Goal: Transaction & Acquisition: Purchase product/service

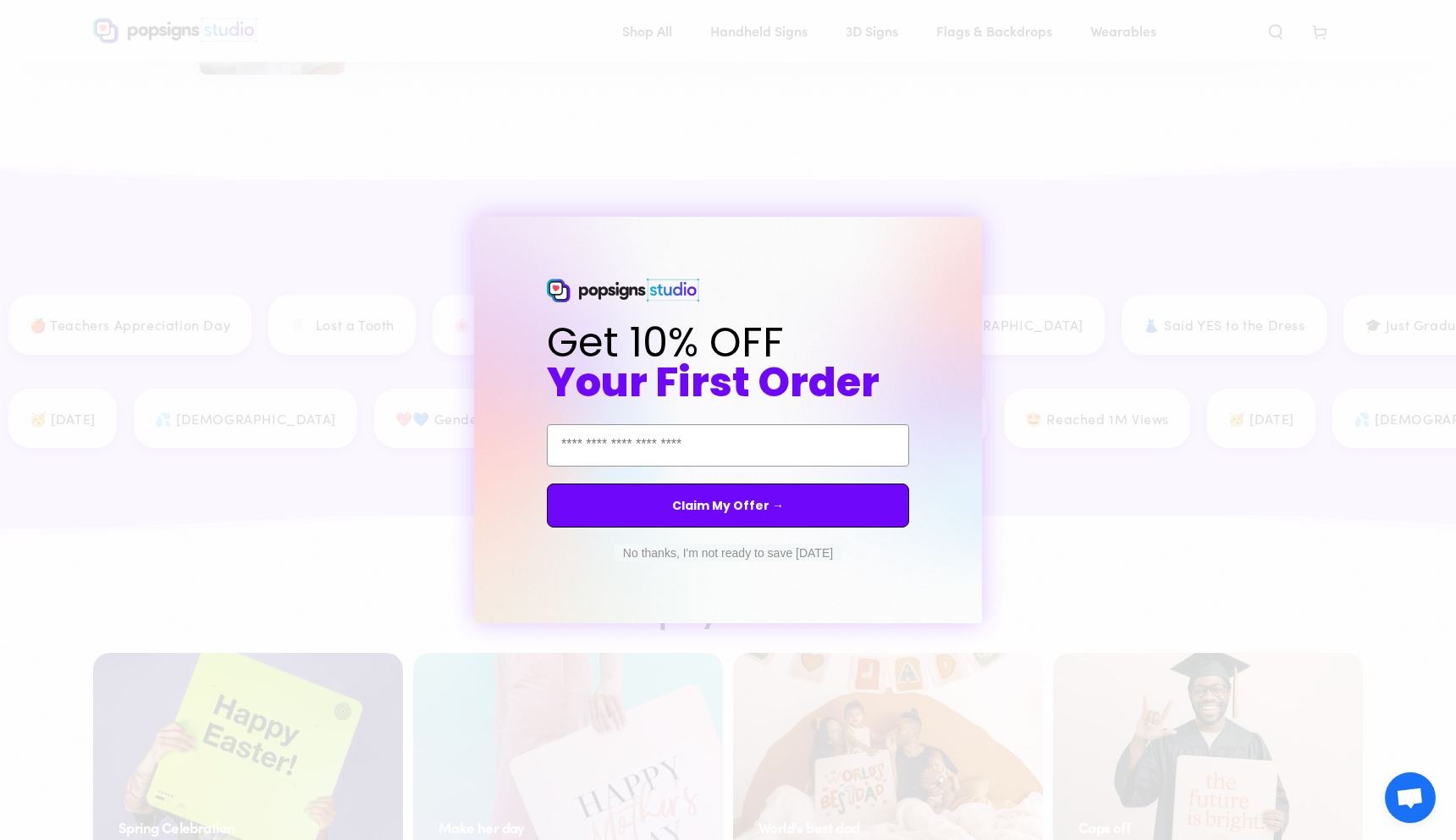
scroll to position [2177, 0]
click at [819, 552] on button "No thanks, I'm not ready to save today" at bounding box center [728, 553] width 227 height 17
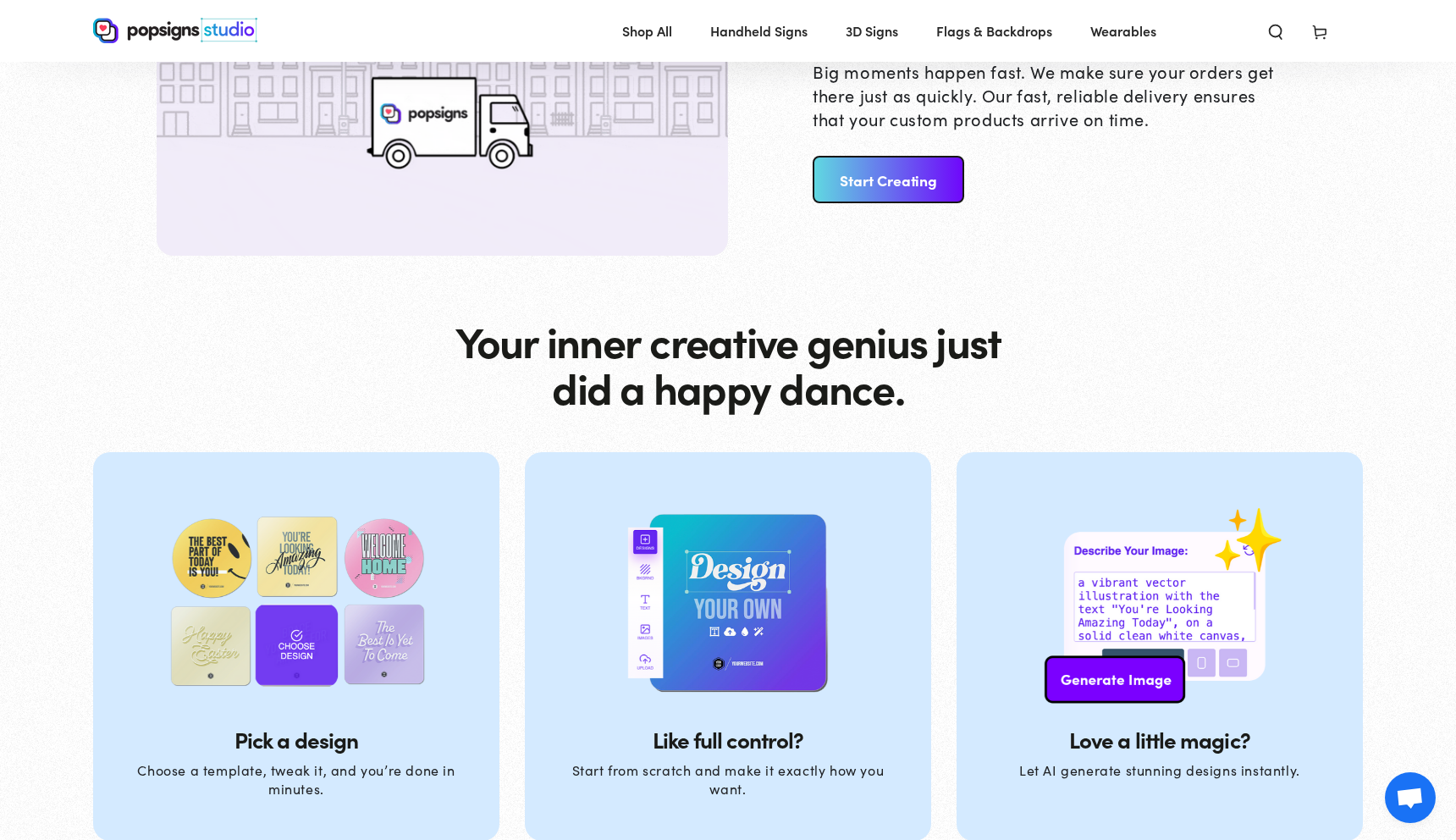
scroll to position [4899, 0]
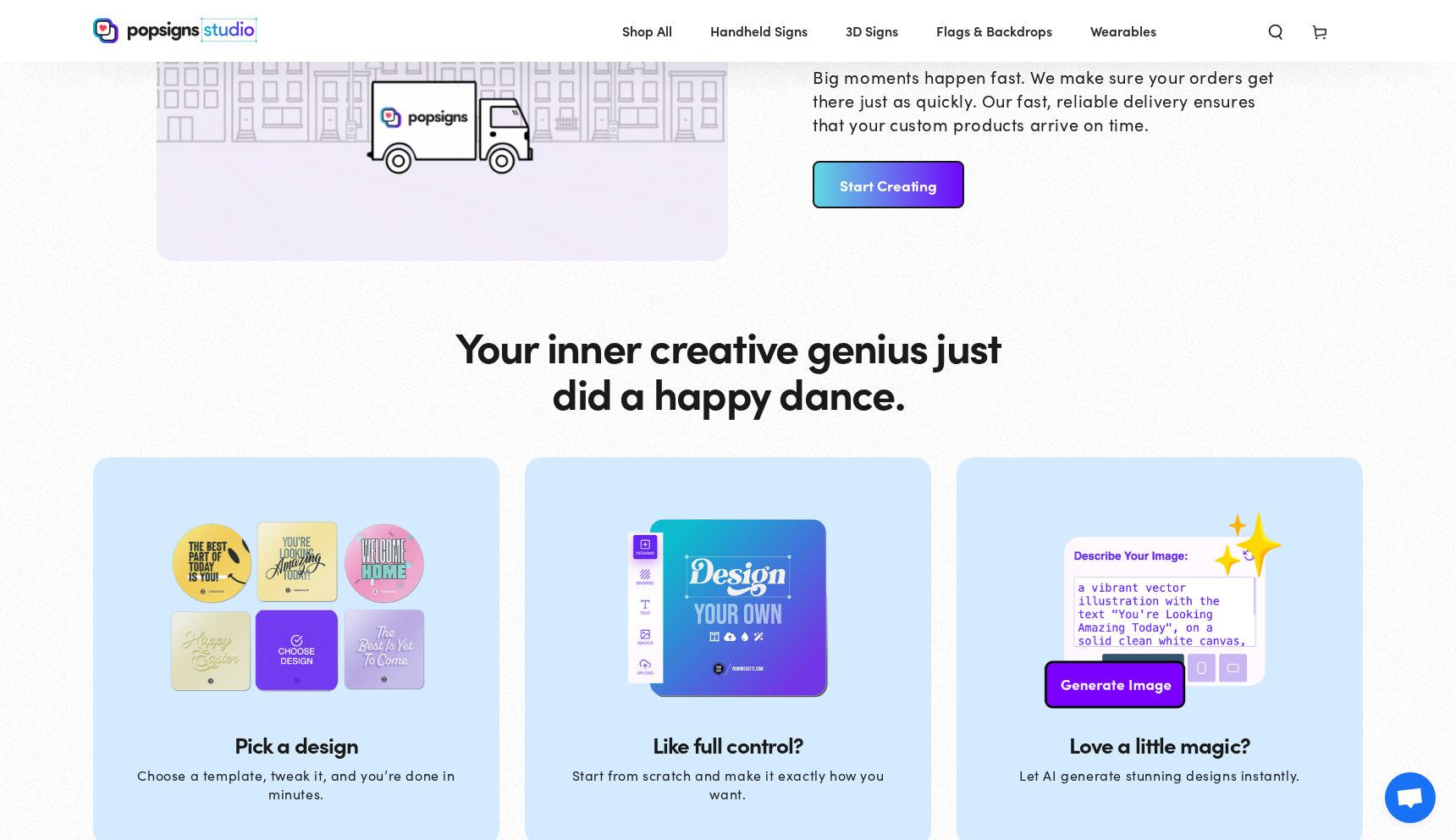
click at [910, 189] on link "Start Creating" at bounding box center [888, 185] width 152 height 47
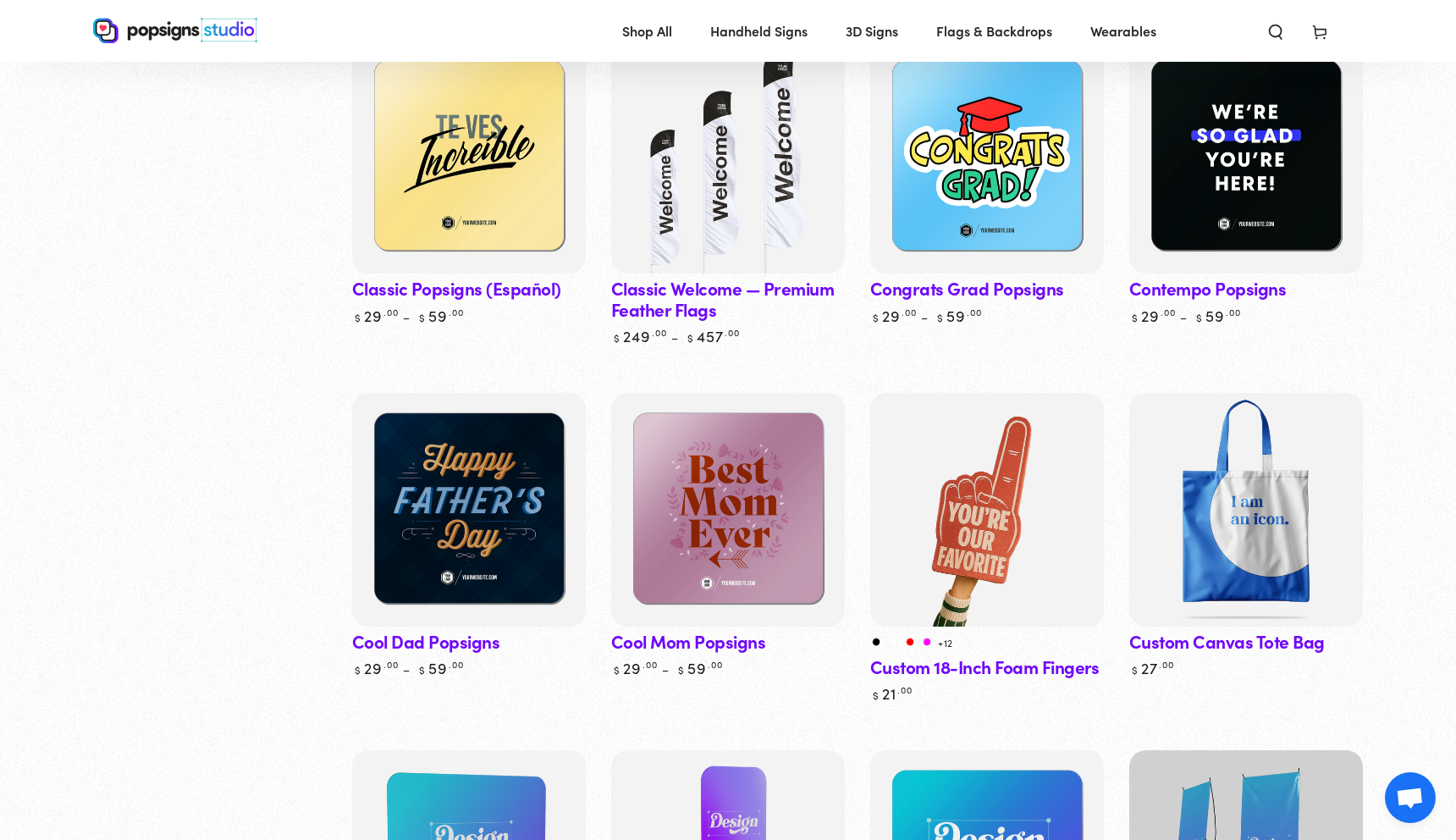
scroll to position [1361, 0]
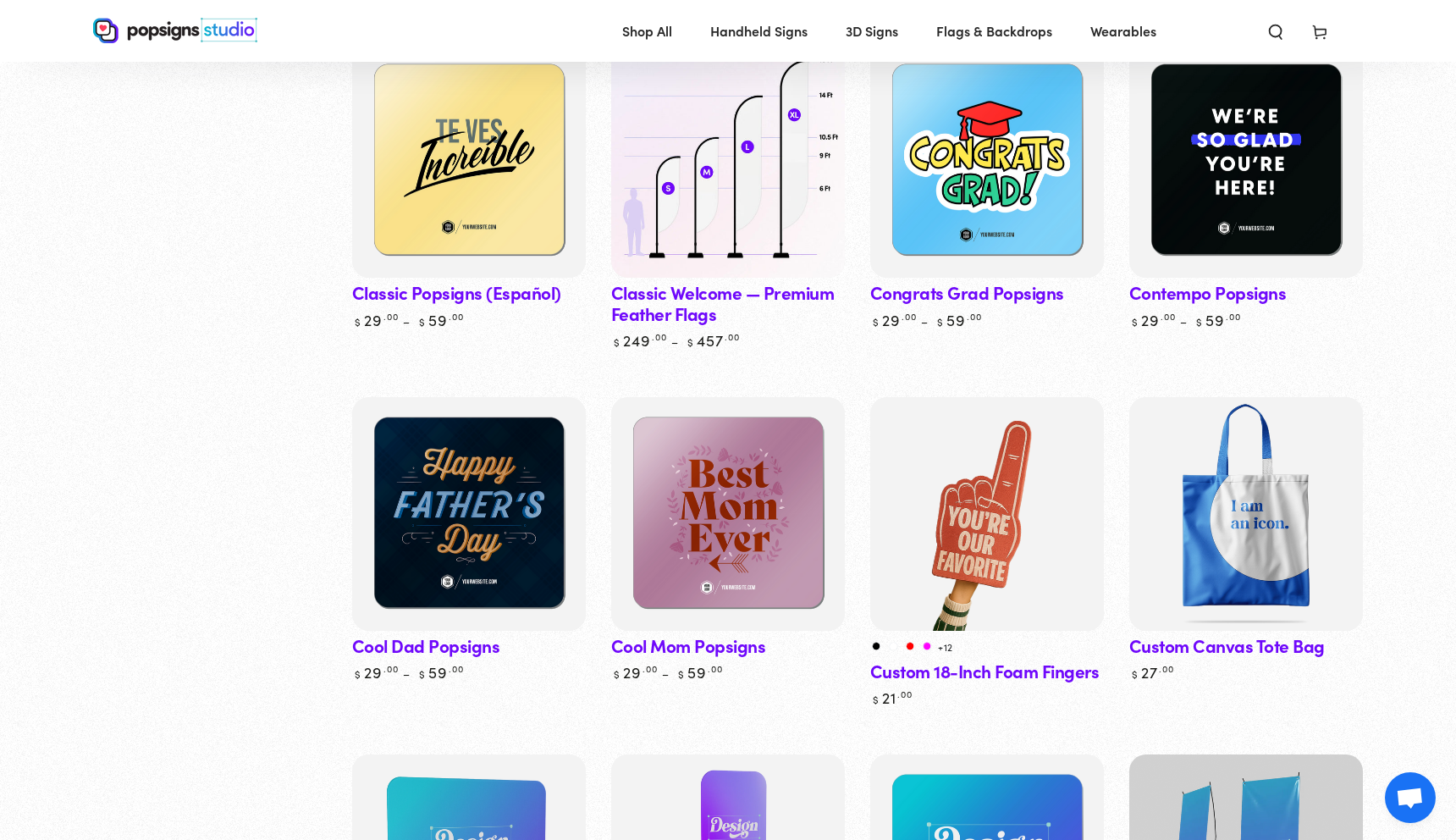
click at [691, 173] on img at bounding box center [728, 161] width 240 height 240
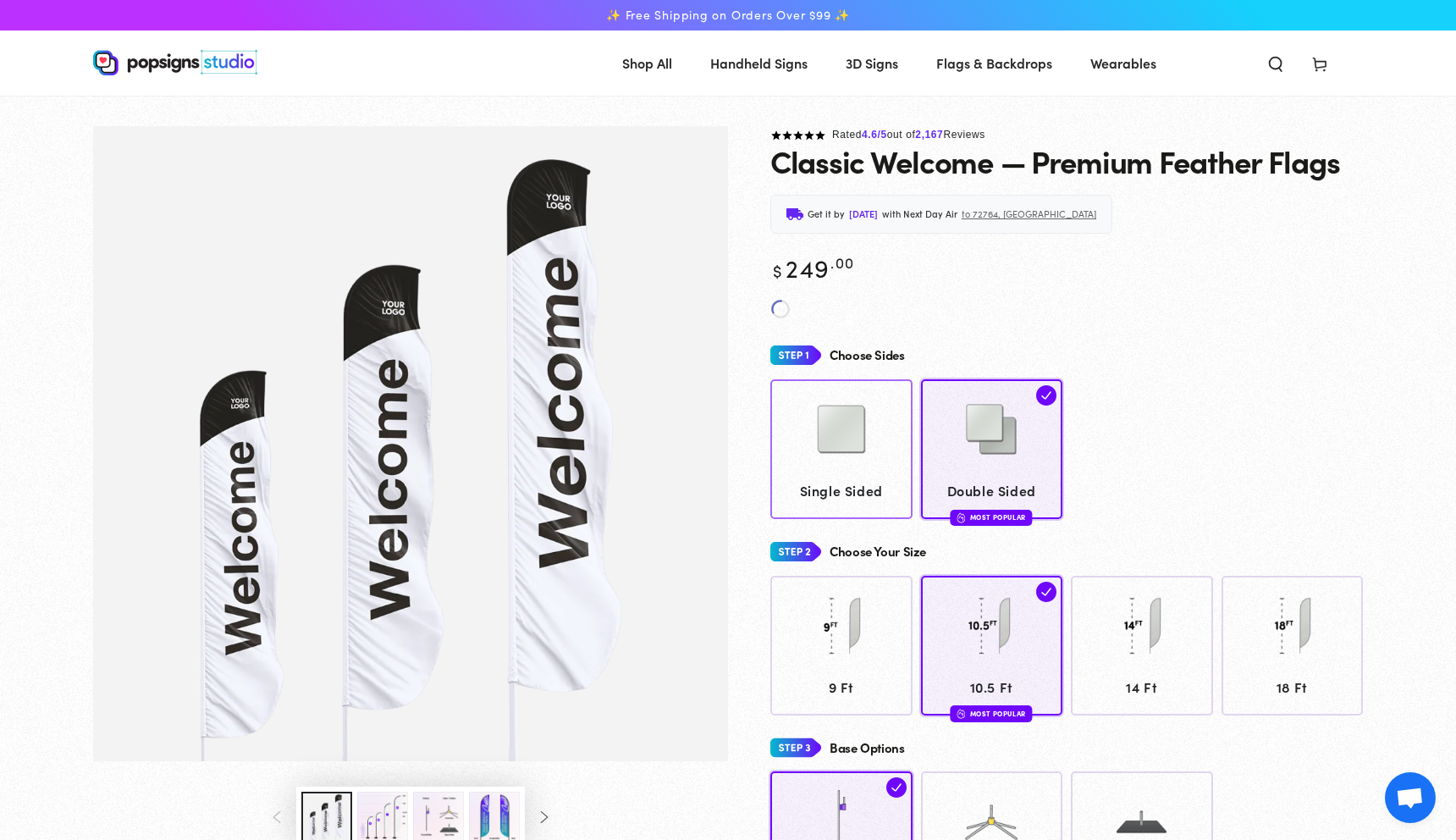
click at [841, 498] on span "Single Sided" at bounding box center [841, 490] width 126 height 25
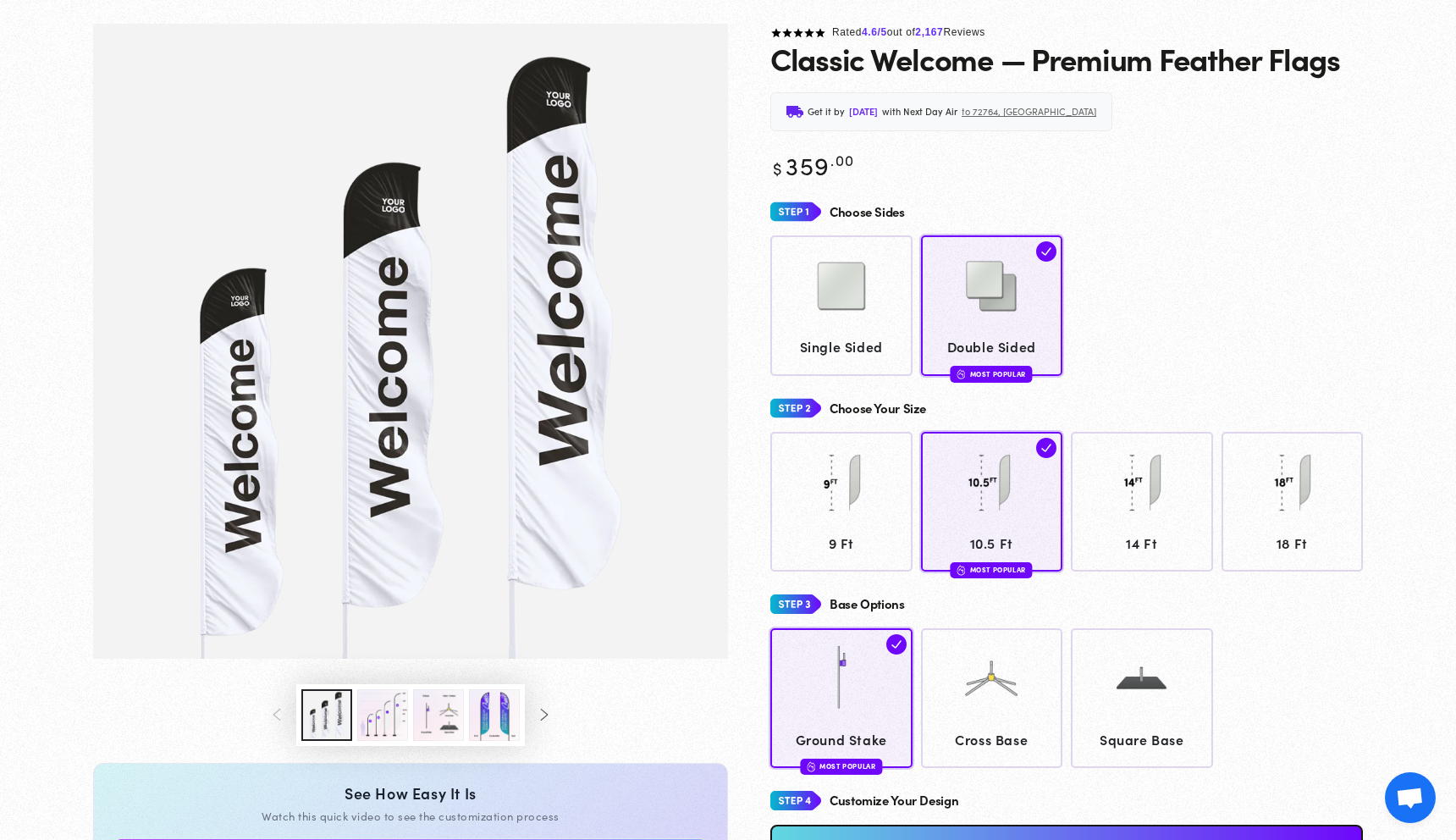
scroll to position [114, 0]
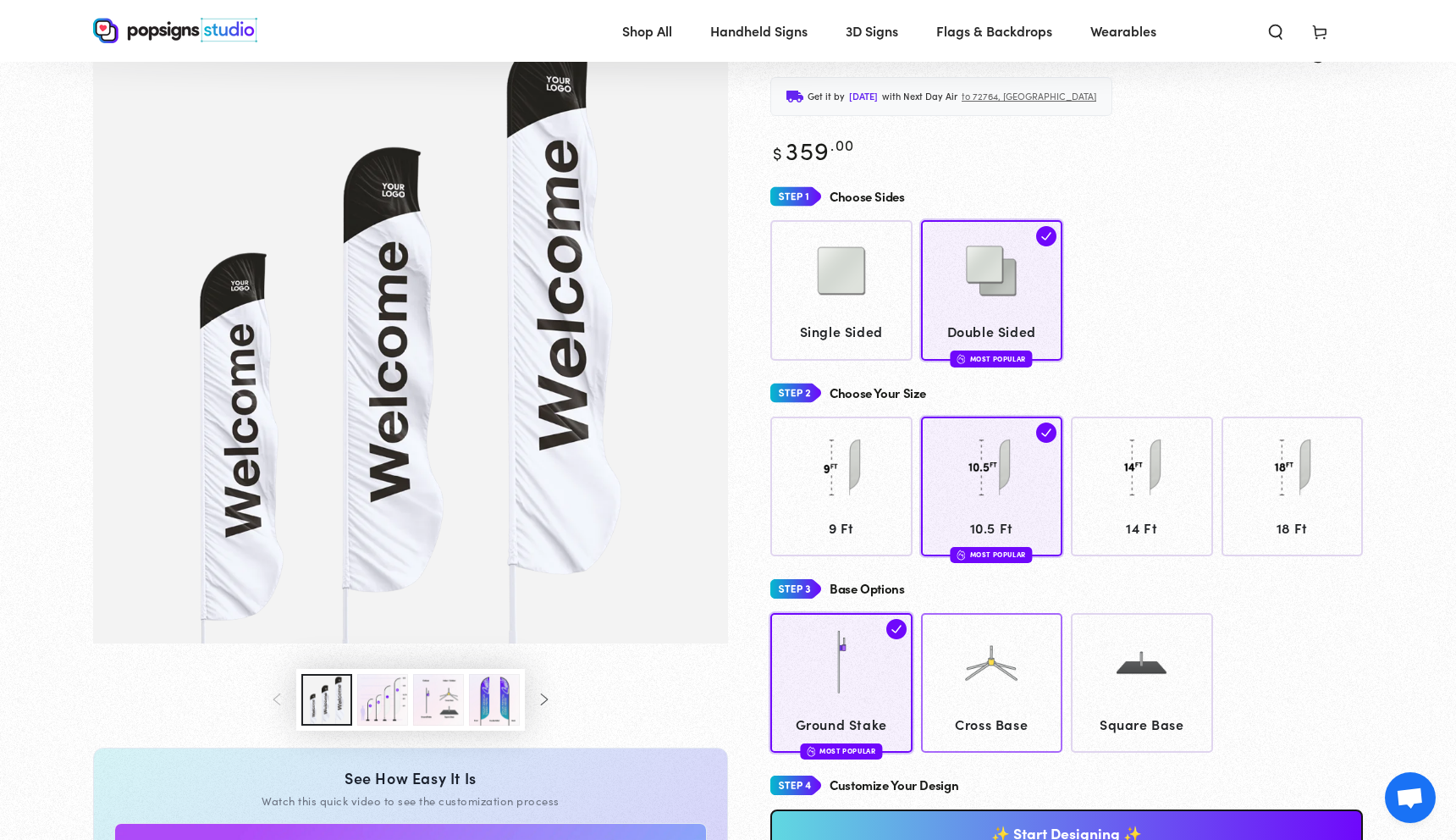
click at [1035, 689] on div at bounding box center [991, 666] width 126 height 85
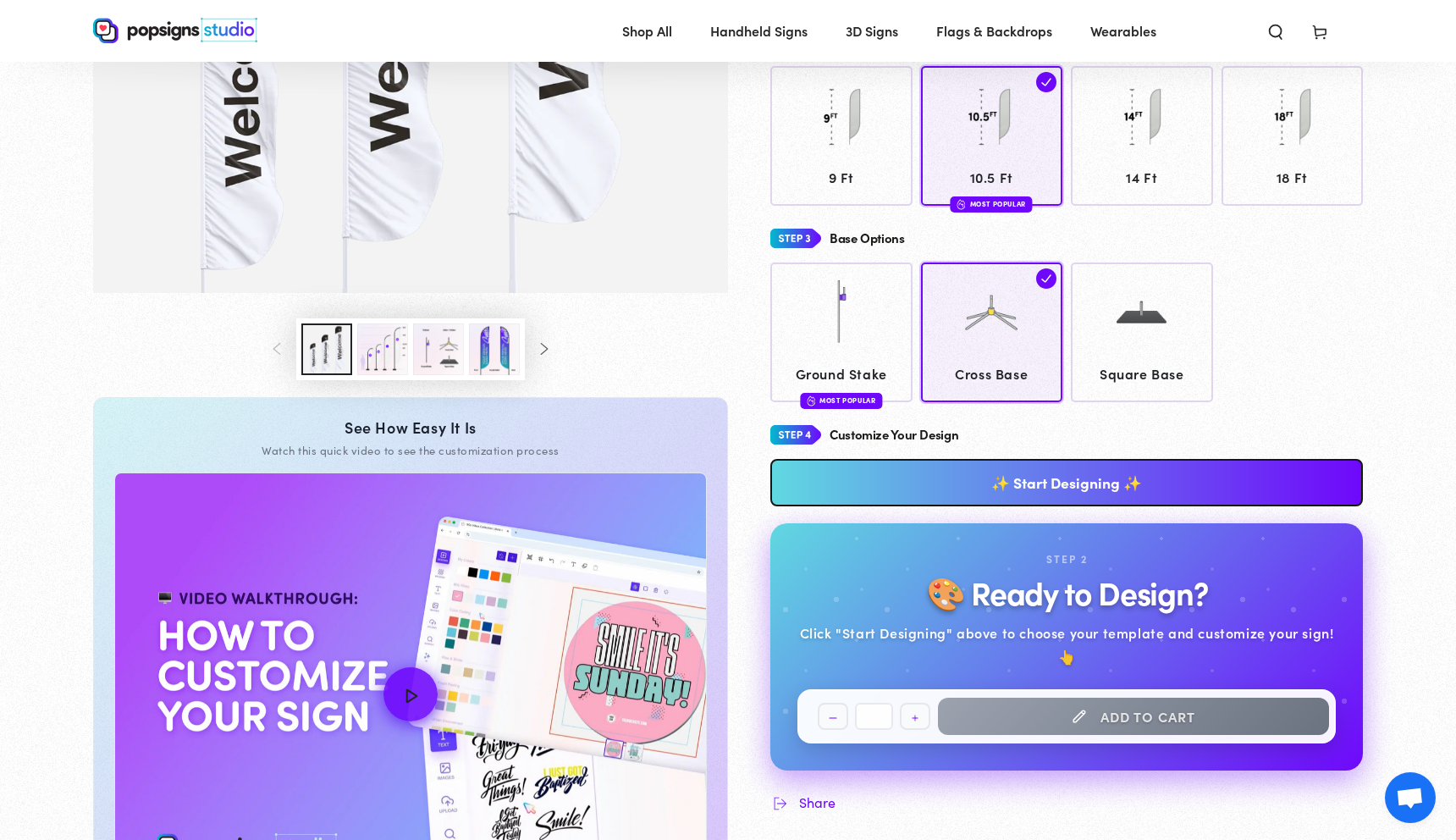
click at [1097, 482] on link "✨ Start Designing ✨" at bounding box center [1067, 483] width 593 height 47
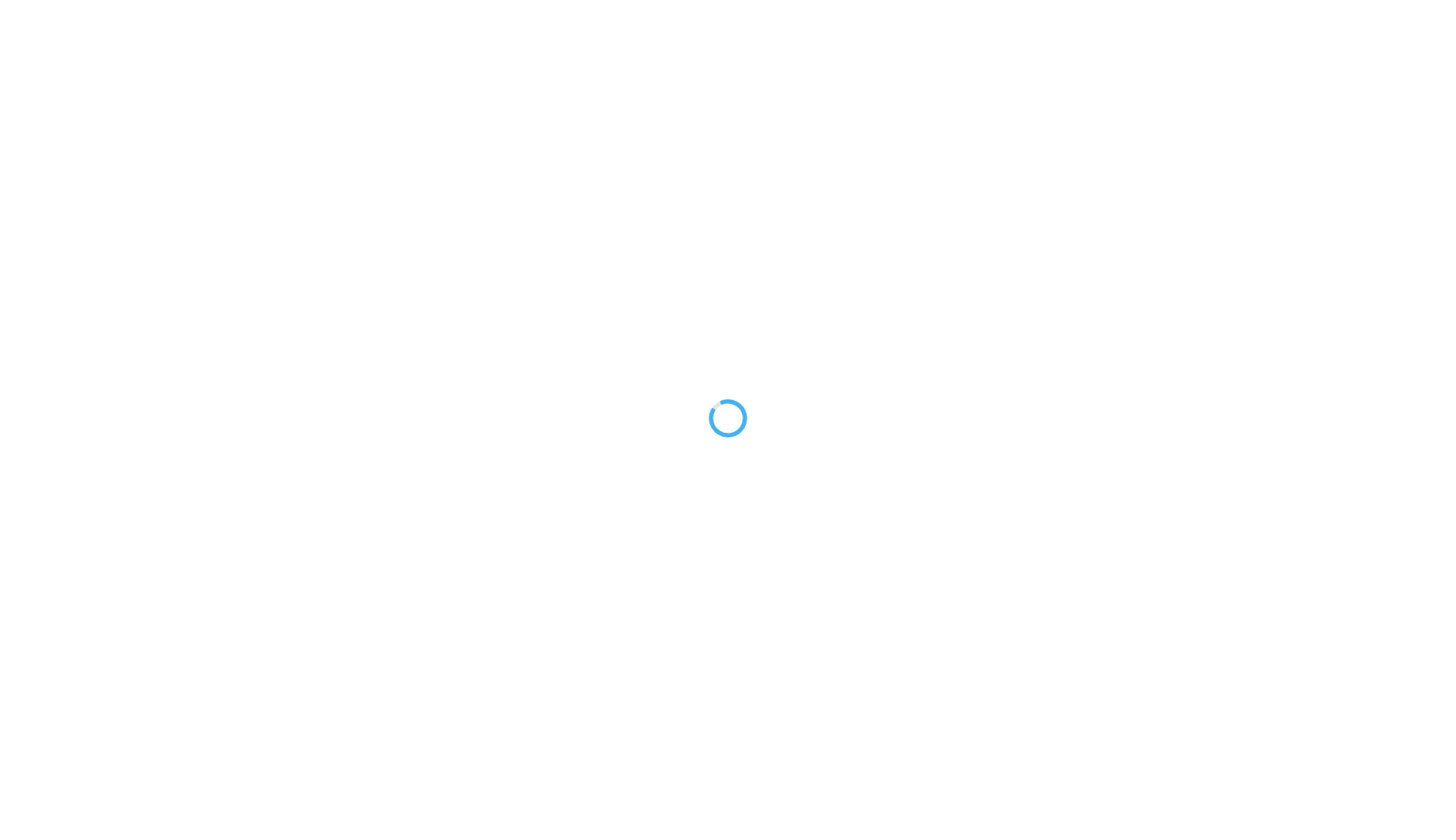
type textarea "An ancient tree with a door leading to a magical world"
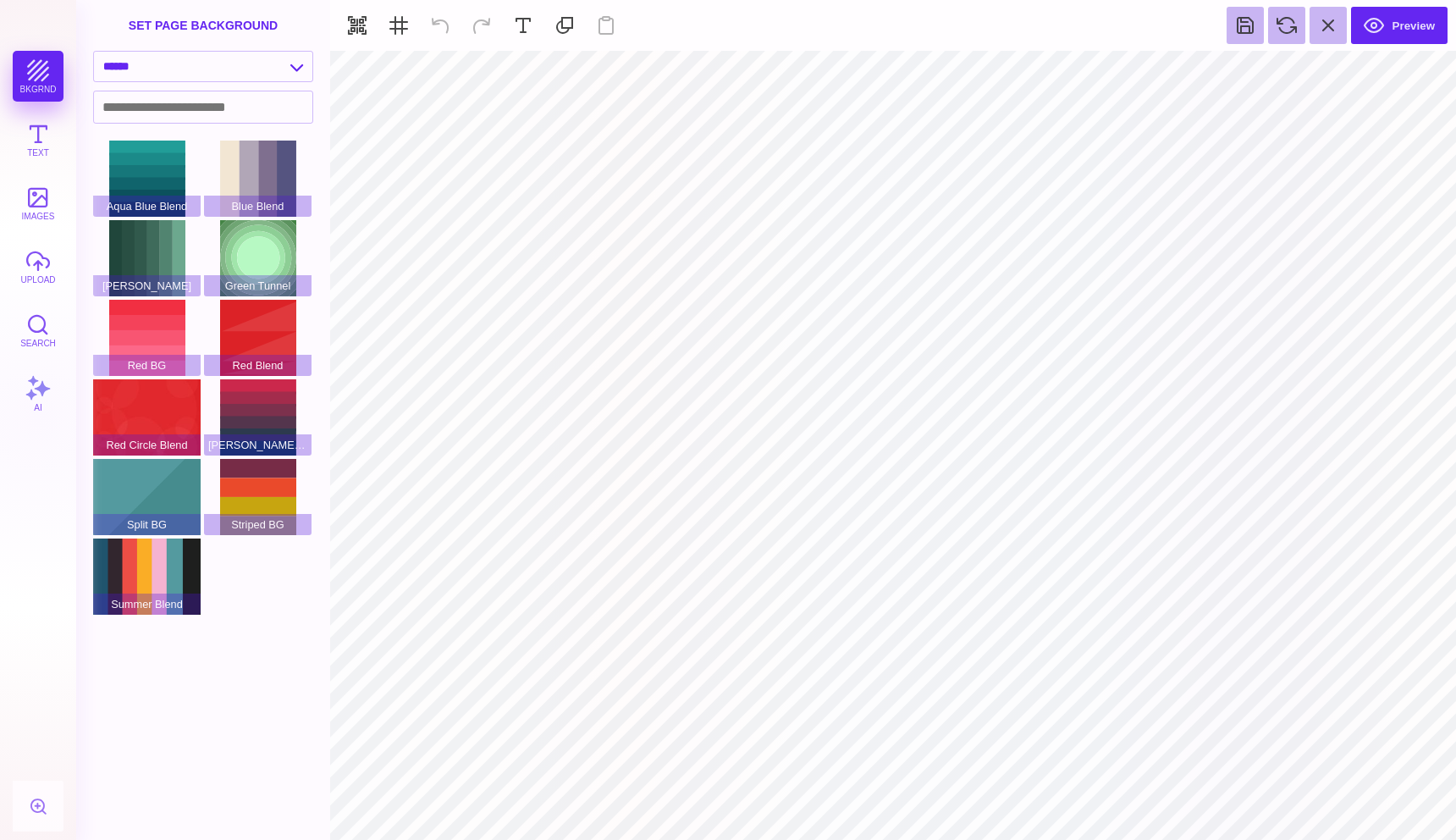
type input "#000000"
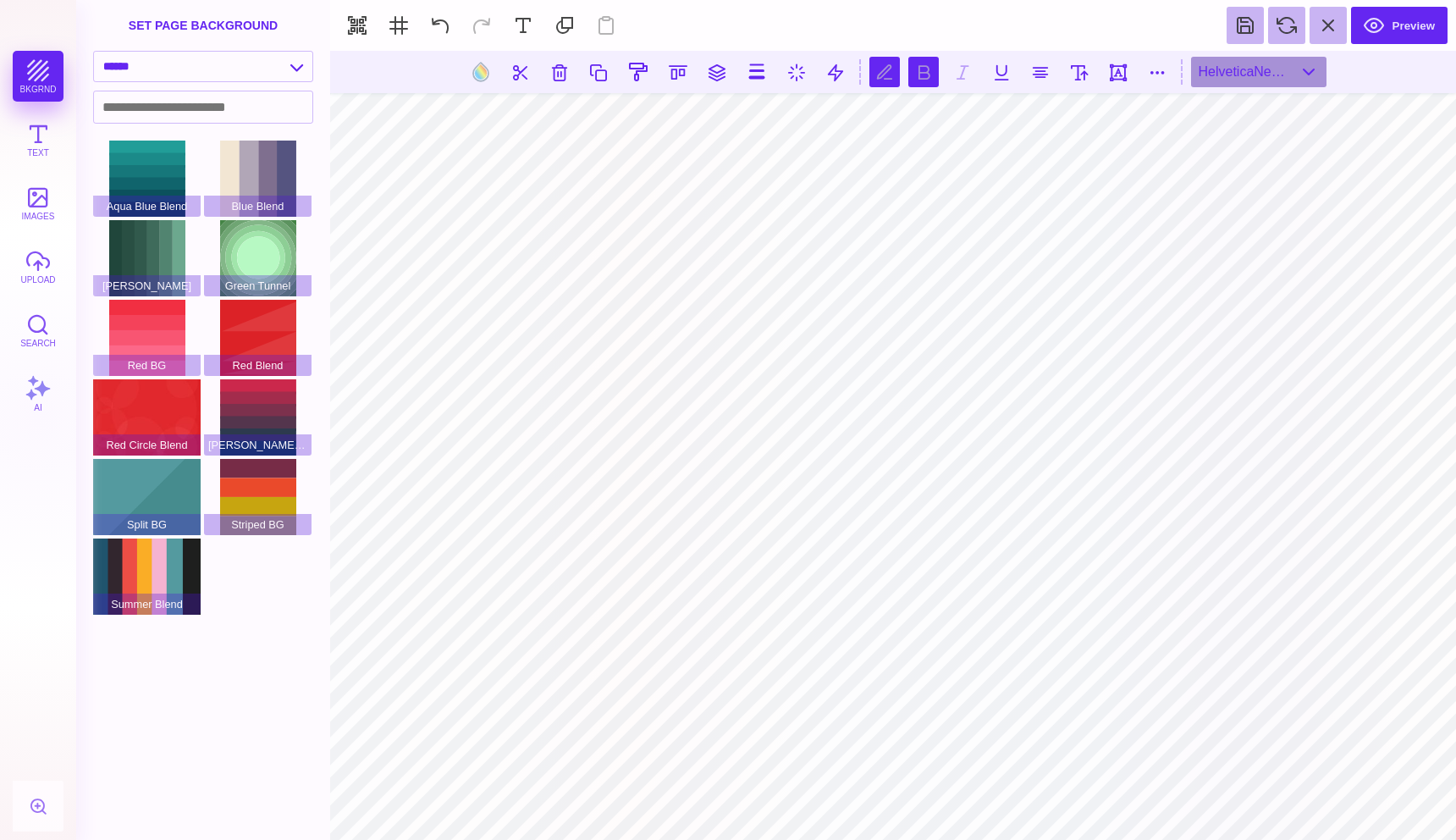
scroll to position [0, 4]
type textarea "**********"
click at [45, 135] on button "Text" at bounding box center [38, 140] width 51 height 51
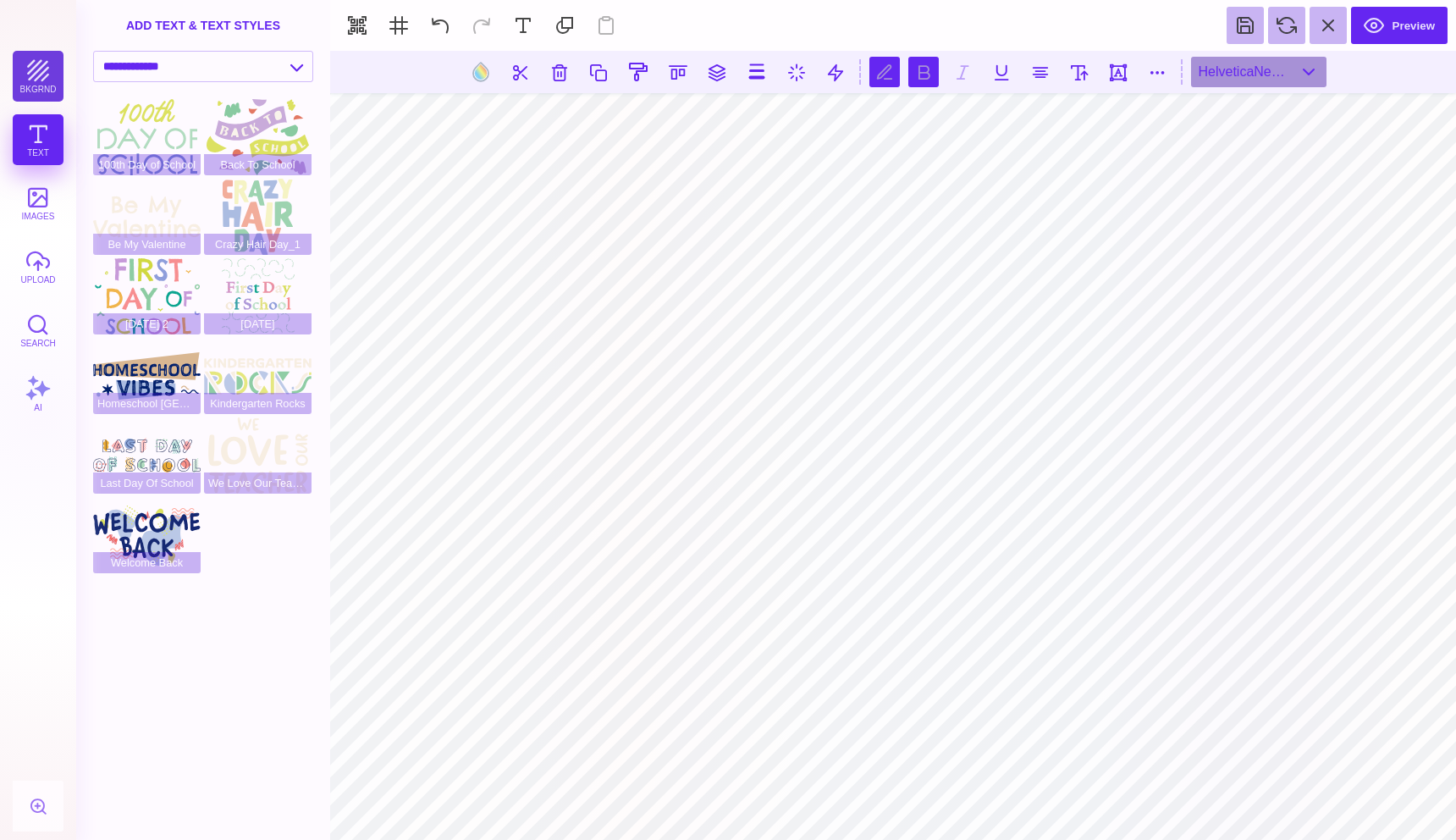
click at [48, 81] on button "bkgrnd" at bounding box center [38, 76] width 51 height 51
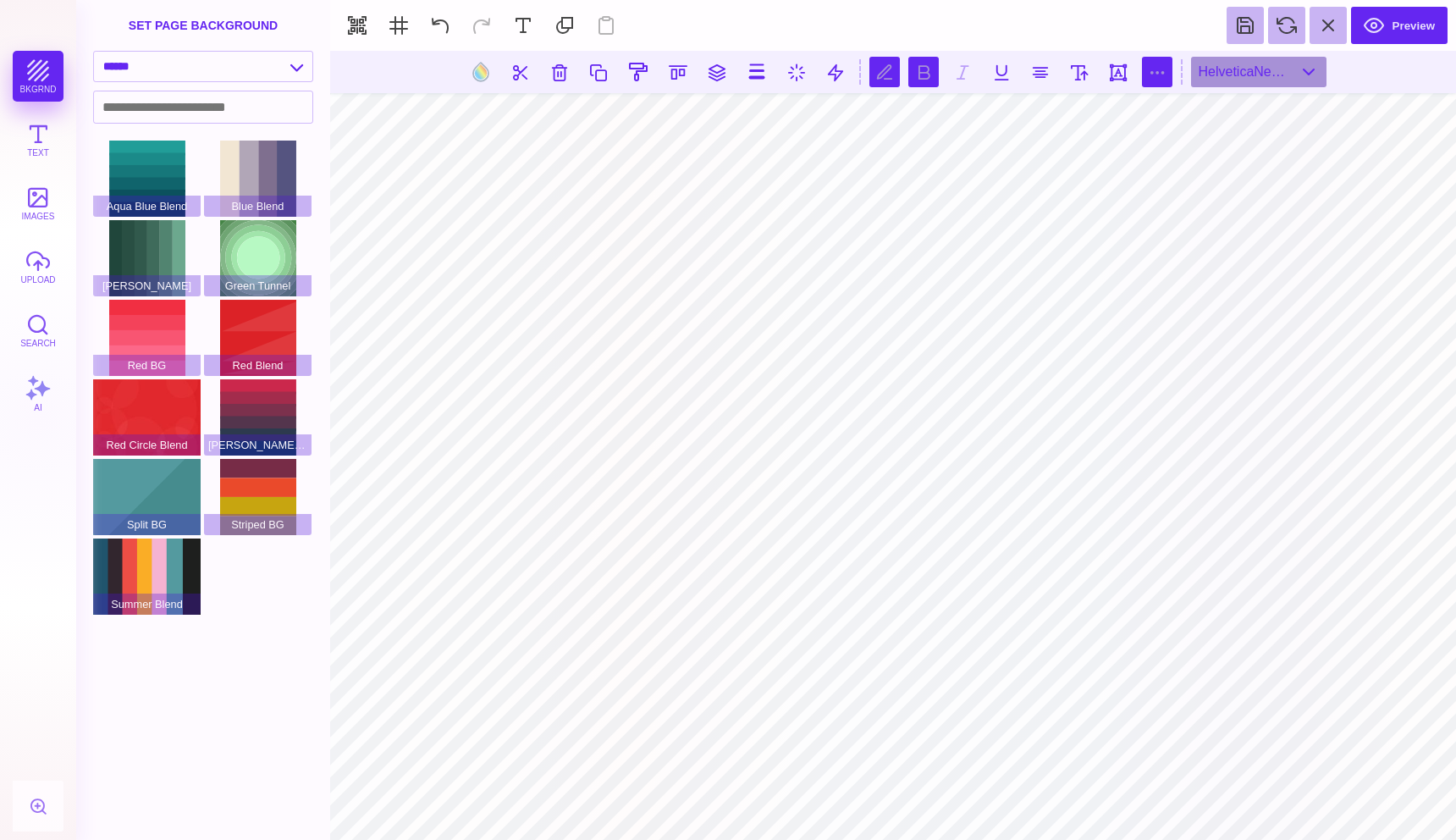
click at [1156, 73] on button at bounding box center [1157, 72] width 30 height 30
type input "*"
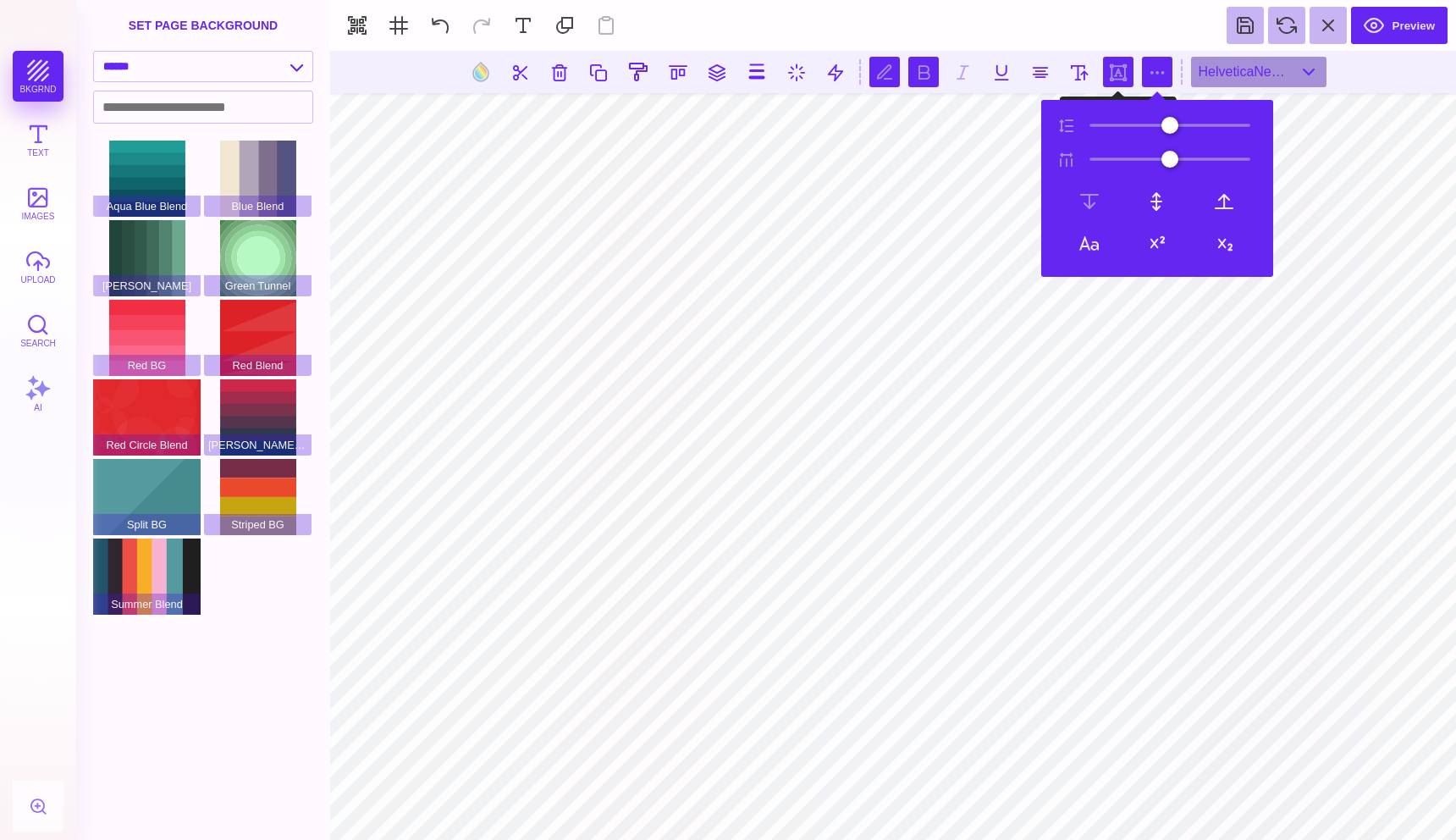
click at [1124, 69] on button at bounding box center [1118, 72] width 30 height 30
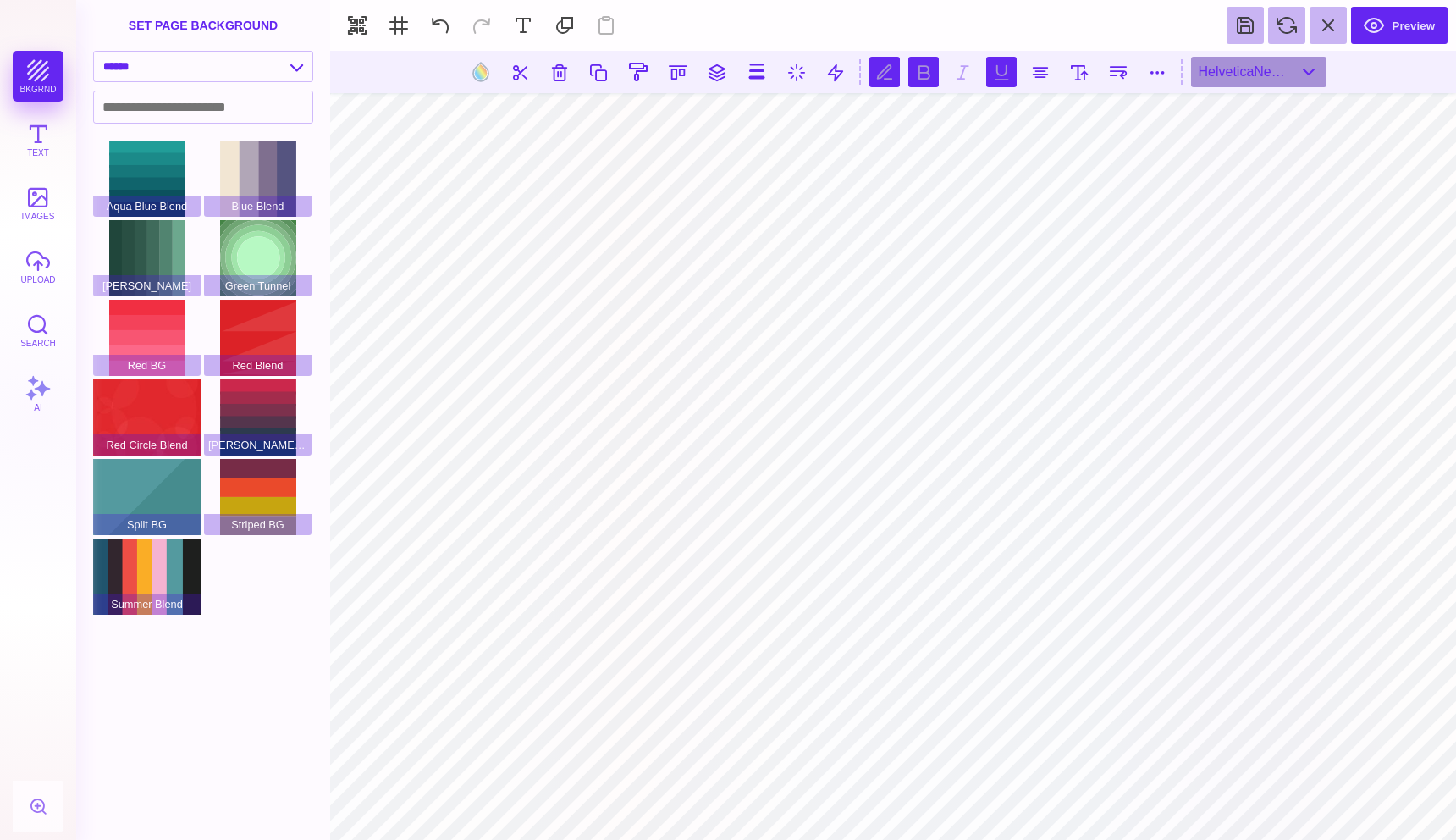
scroll to position [0, 2]
type textarea "*"
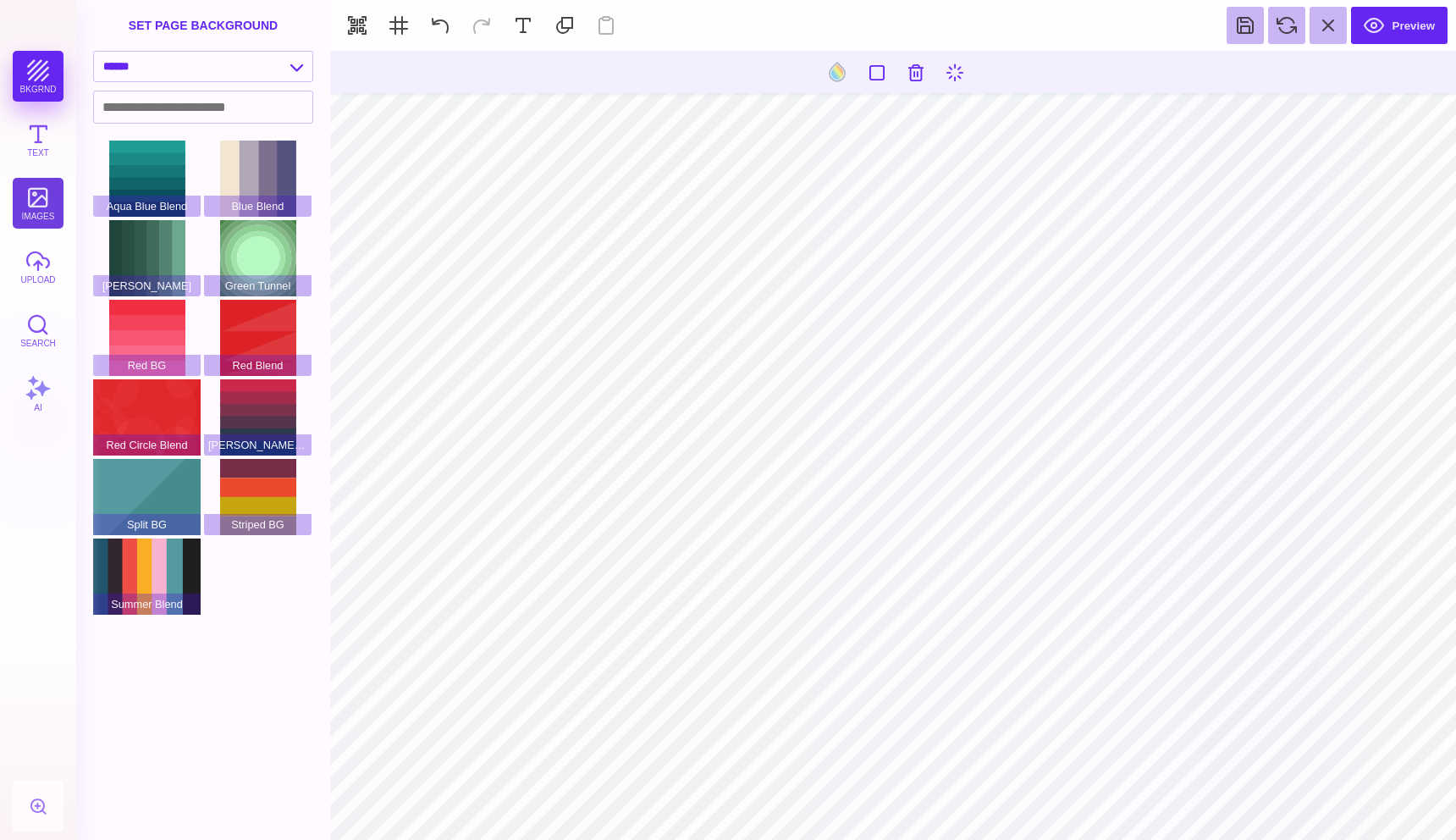
click at [30, 199] on button "images" at bounding box center [38, 203] width 51 height 51
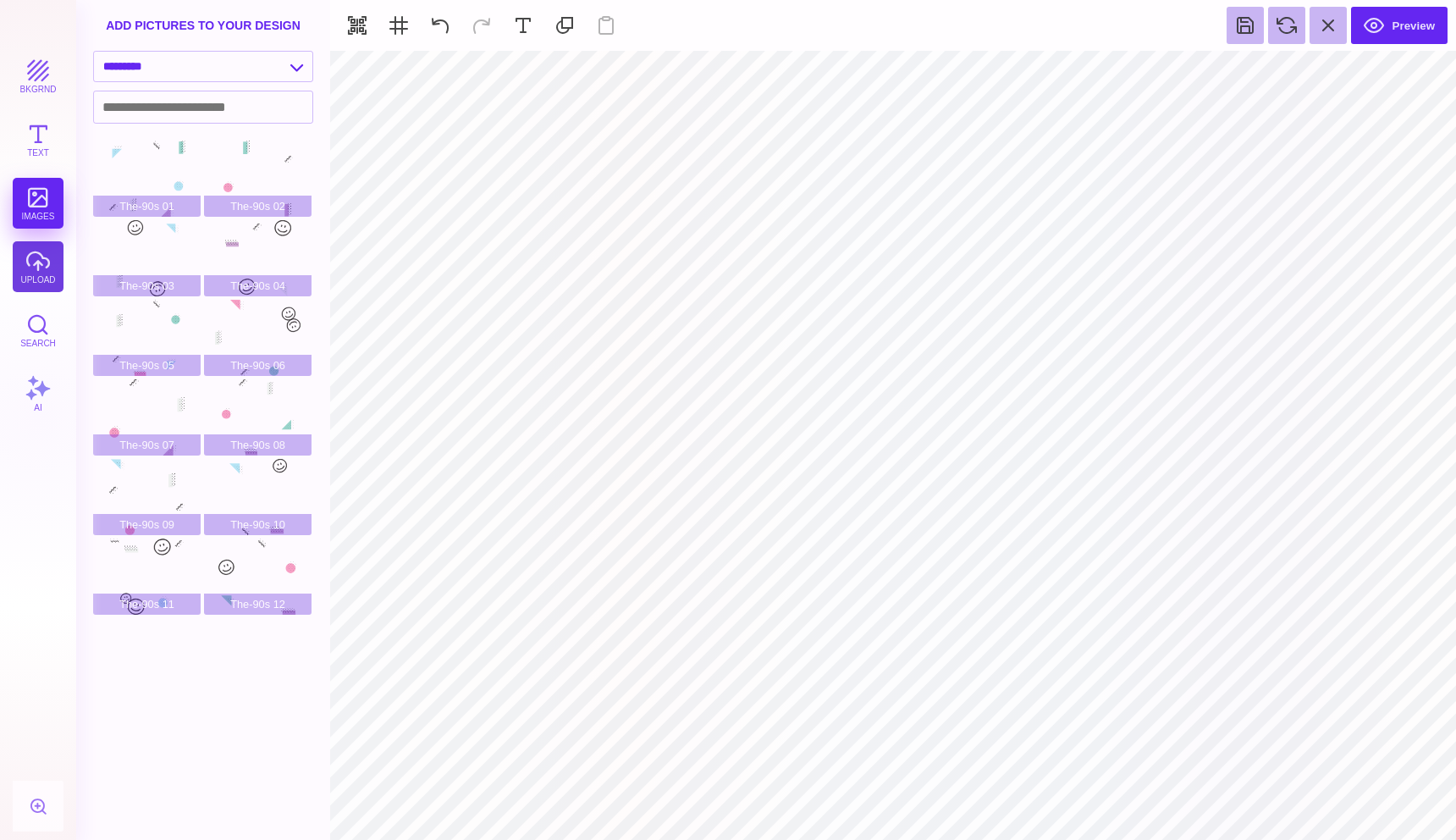
click at [16, 259] on button "upload" at bounding box center [38, 267] width 51 height 51
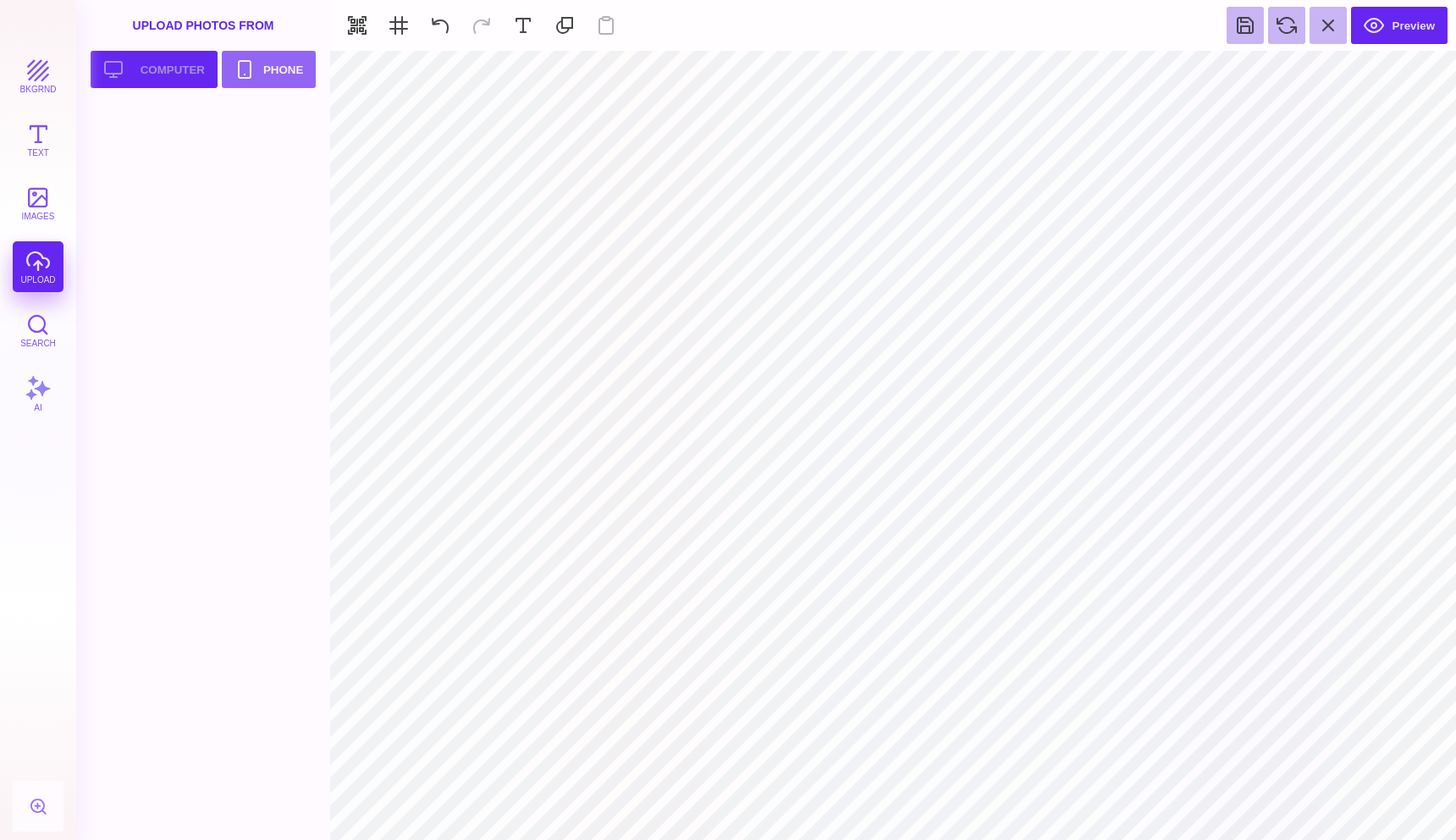
click at [182, 71] on button "Upload your artwork Computer" at bounding box center [154, 69] width 127 height 37
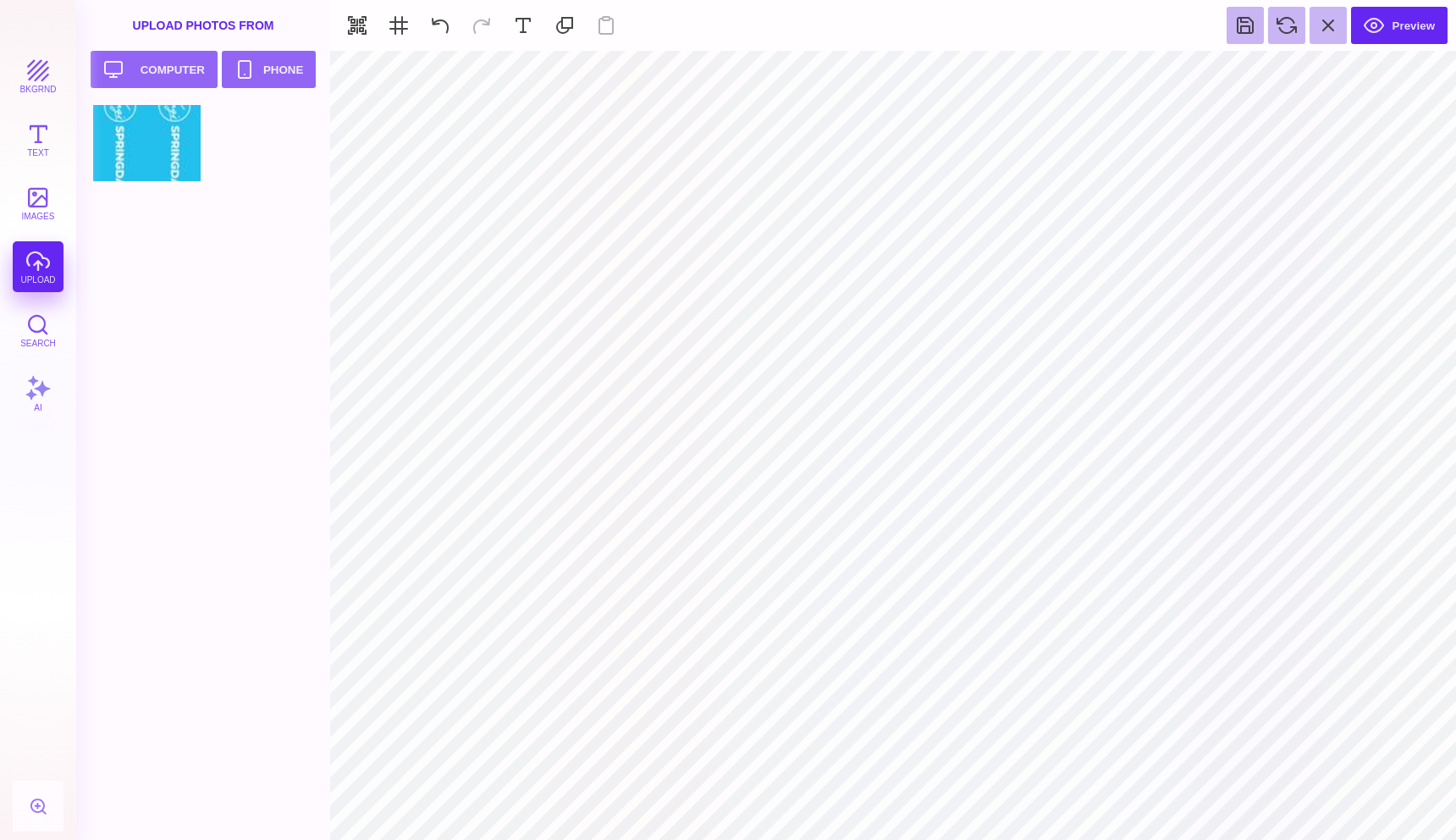
click at [168, 162] on div at bounding box center [146, 143] width 108 height 76
type input "#000000"
click at [1398, 34] on button "Preview" at bounding box center [1399, 25] width 97 height 37
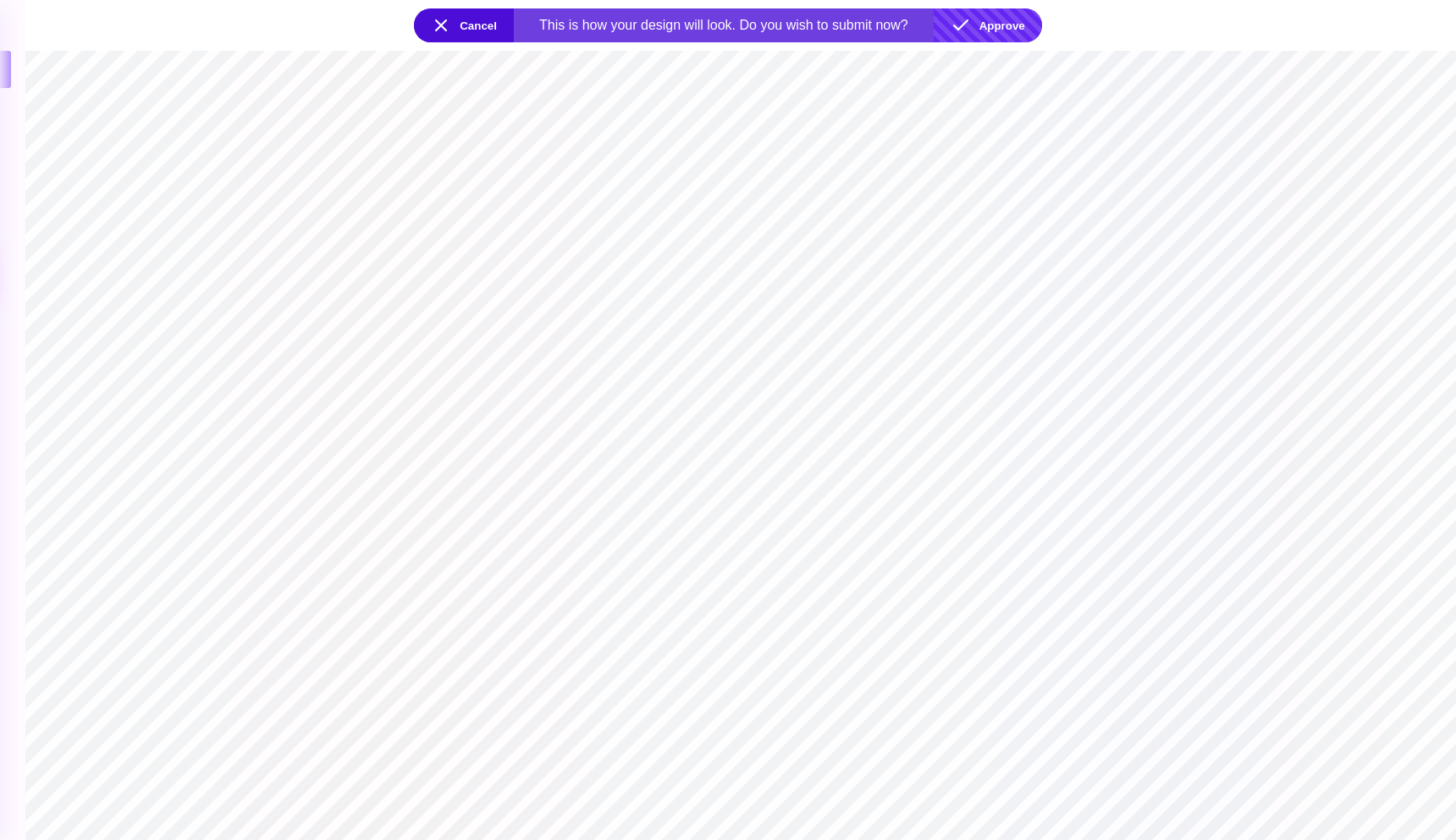
click at [978, 21] on button "Approve" at bounding box center [988, 25] width 108 height 34
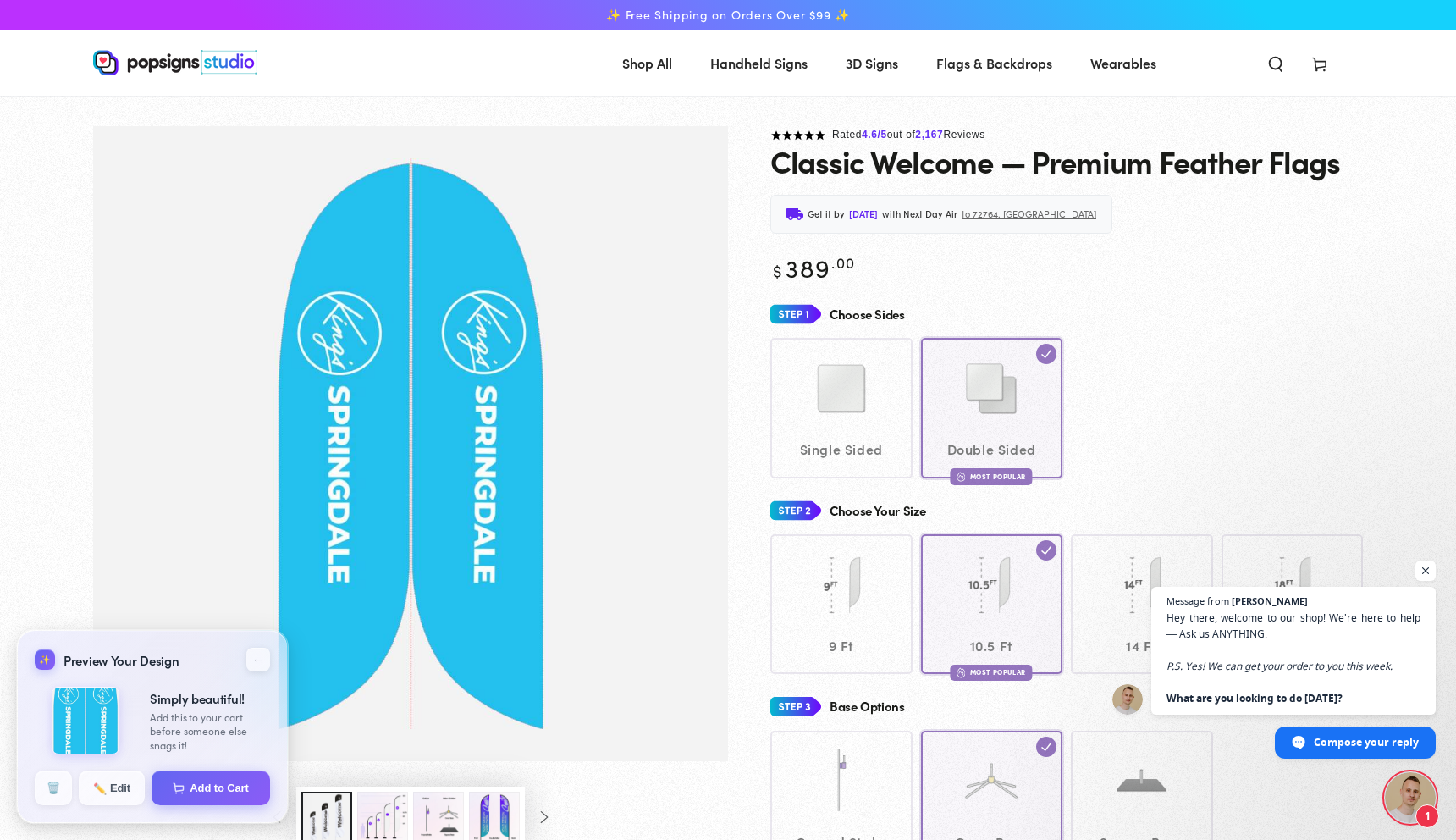
click at [874, 428] on div "Single Sided Double Sided Most Popular" at bounding box center [1067, 407] width 593 height 140
click at [867, 386] on div "Single Sided Double Sided Most Popular" at bounding box center [1067, 407] width 593 height 140
click at [1029, 455] on div "Single Sided Double Sided Most Popular" at bounding box center [1067, 407] width 593 height 140
click at [491, 412] on img "Gallery Viewer" at bounding box center [411, 443] width 274 height 572
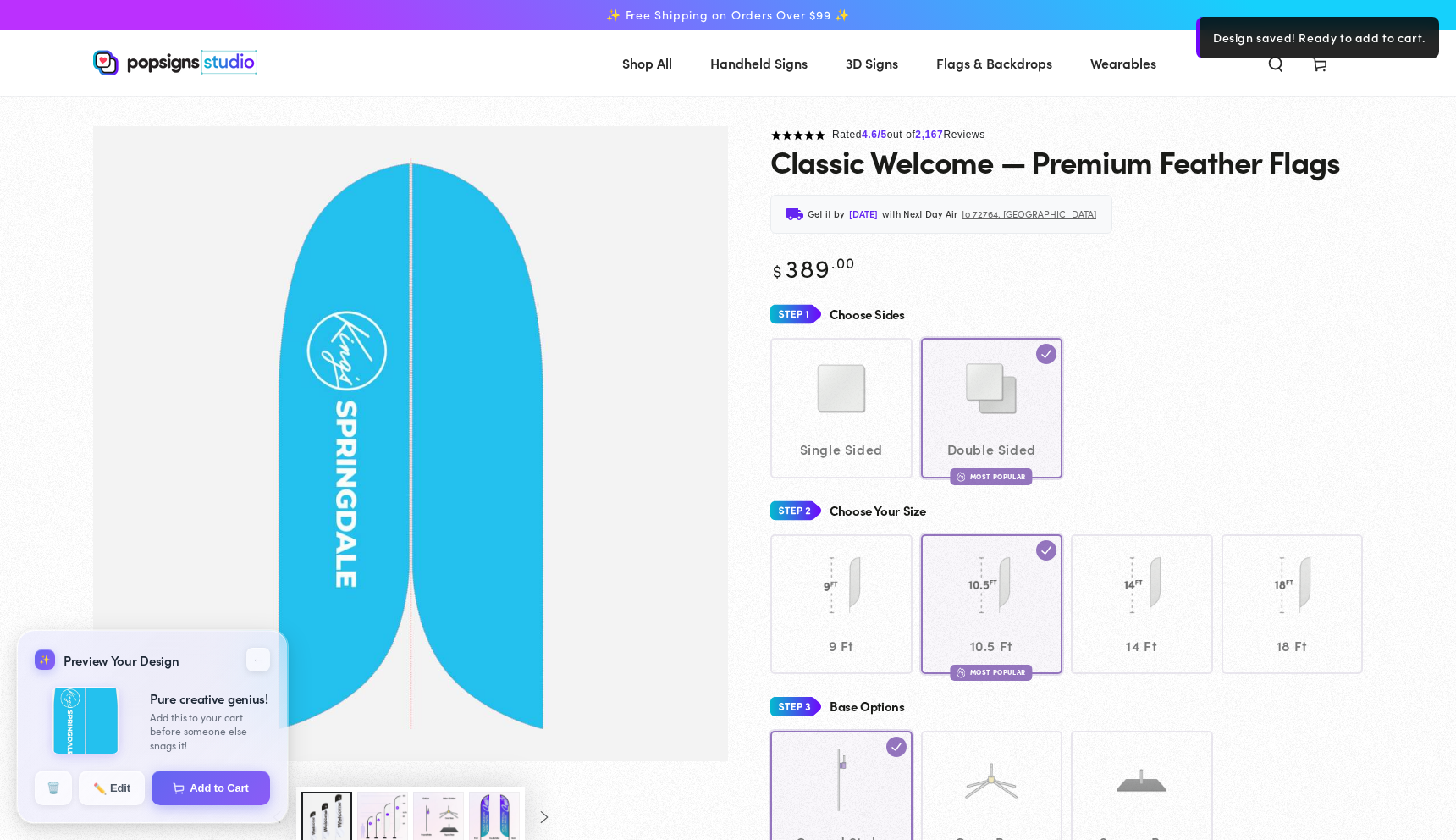
click at [847, 401] on div "Single Sided Double Sided Most Popular" at bounding box center [1067, 407] width 593 height 140
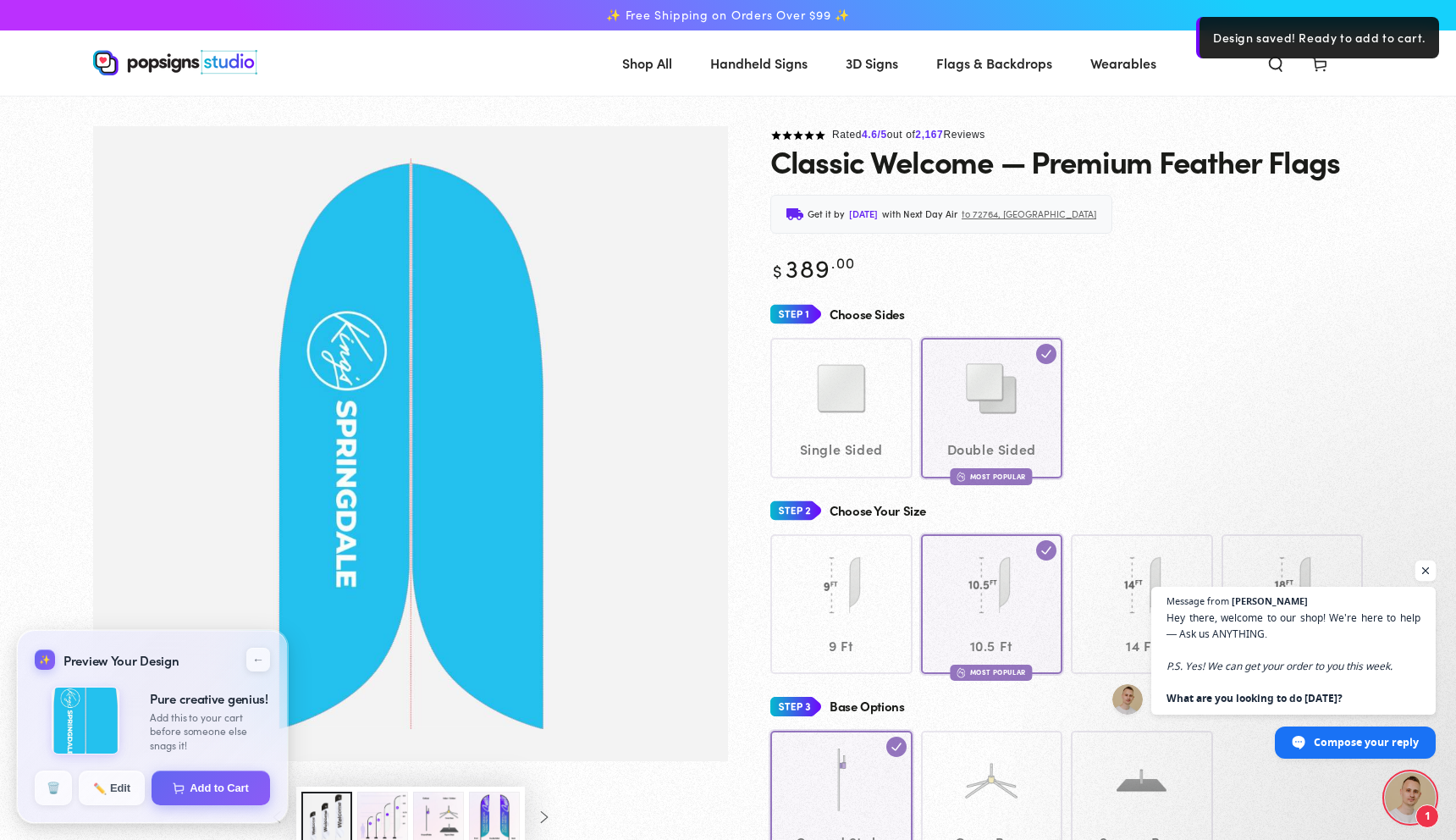
click at [1429, 565] on span "Open chat" at bounding box center [1426, 571] width 21 height 21
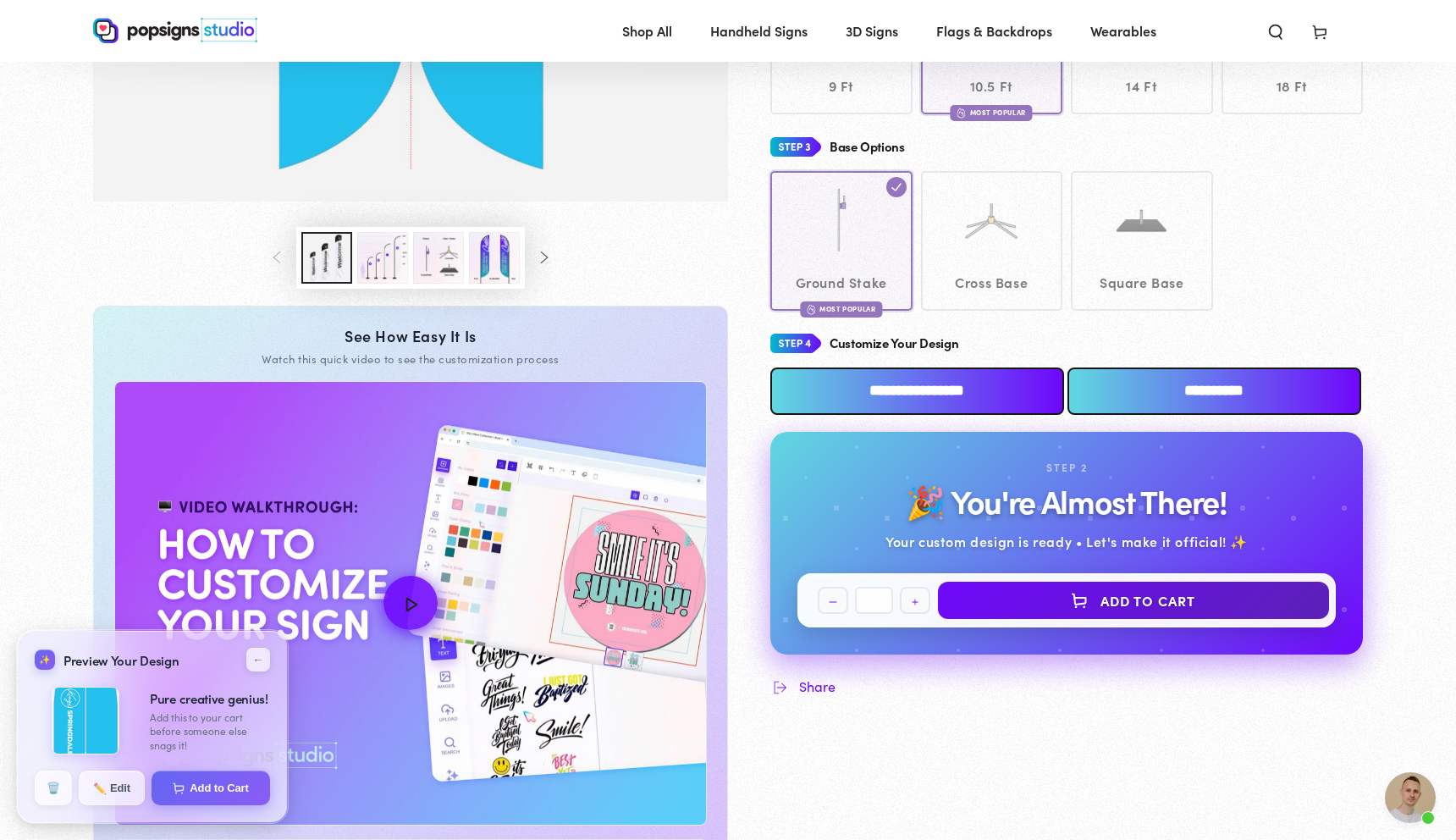
click at [997, 392] on input "**********" at bounding box center [917, 391] width 294 height 47
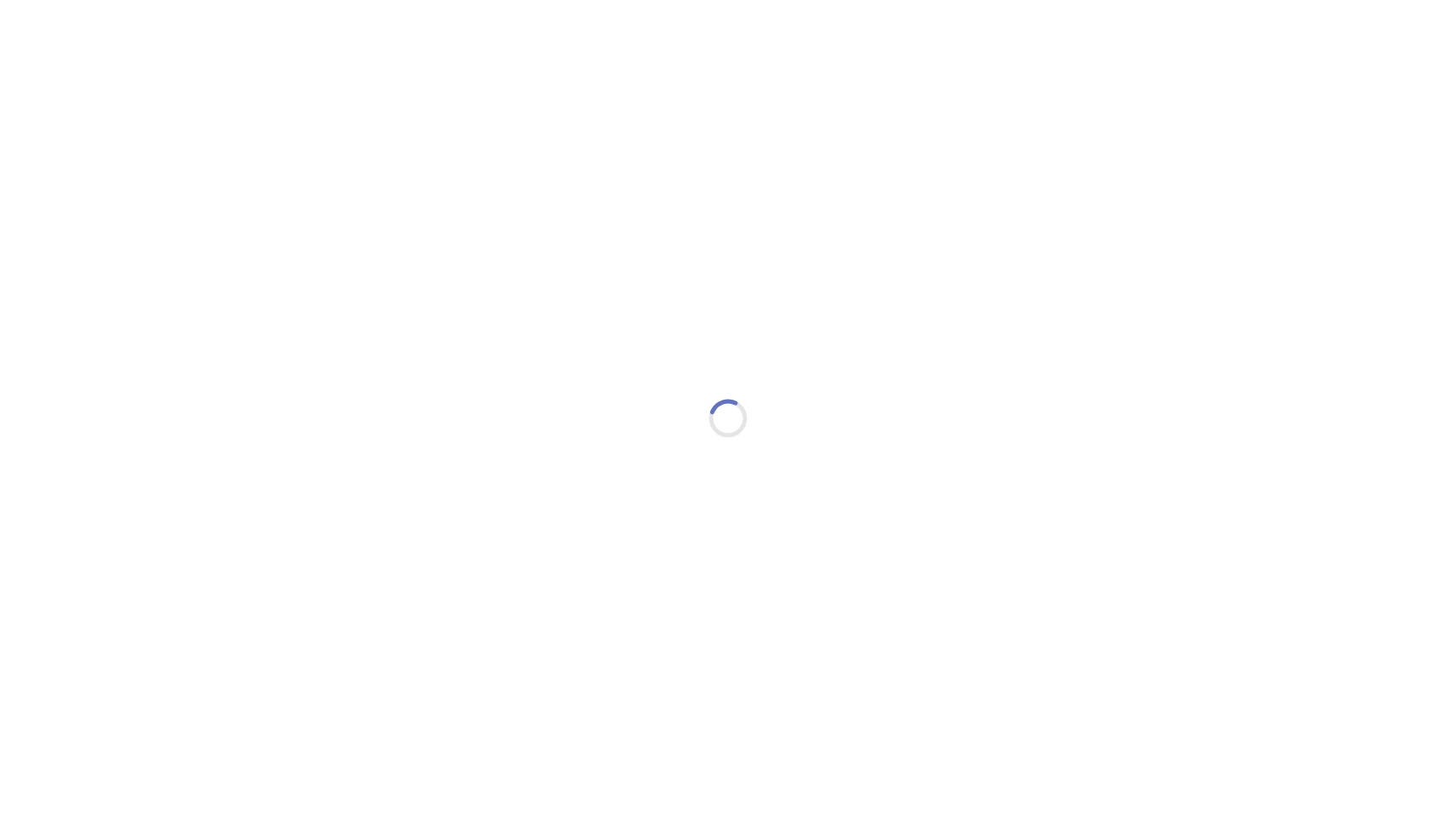
type textarea "An ancient tree with a door leading to a magical world"
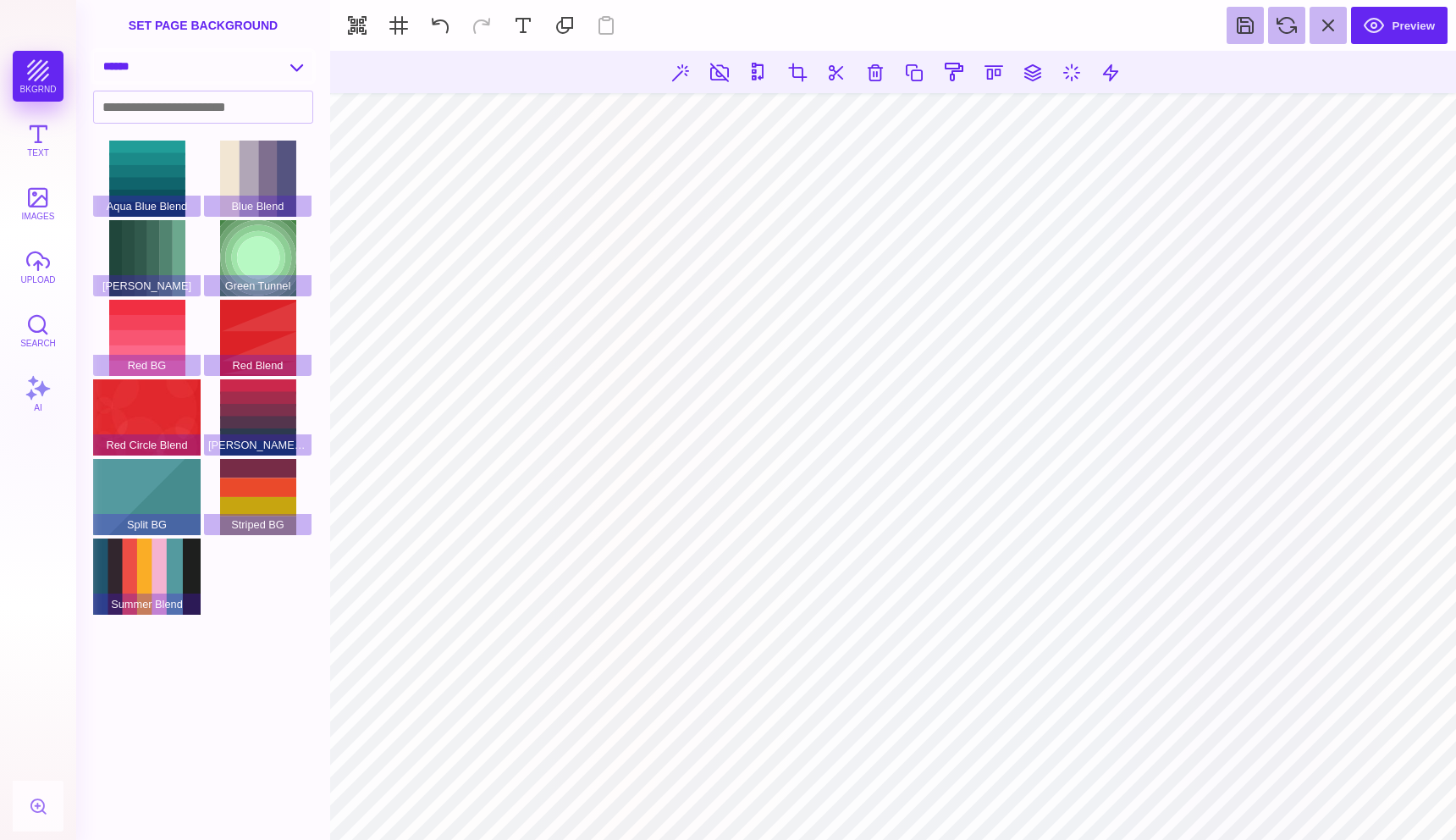
click at [298, 64] on select "**********" at bounding box center [203, 66] width 218 height 30
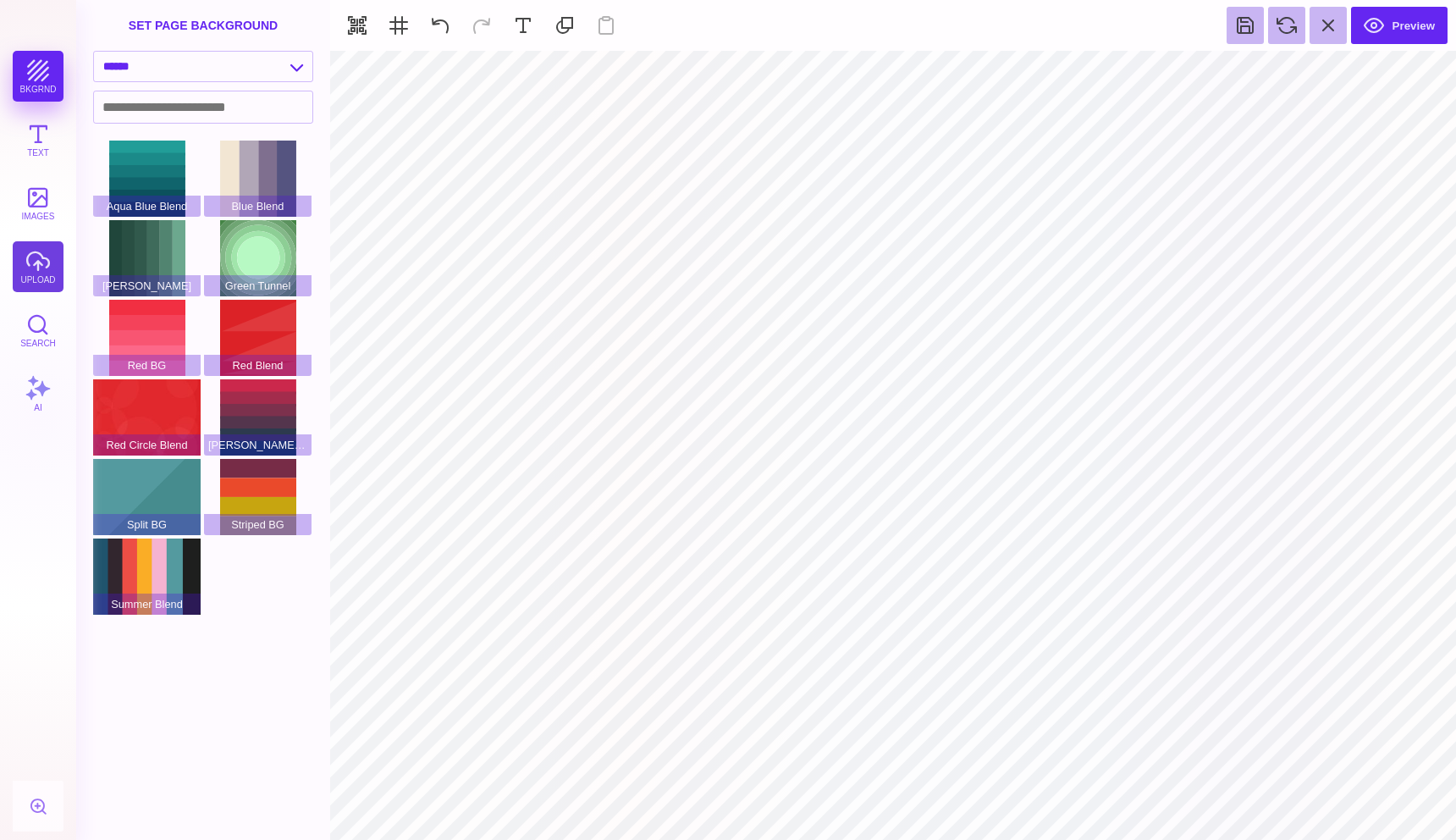
click at [25, 257] on button "upload" at bounding box center [38, 267] width 51 height 51
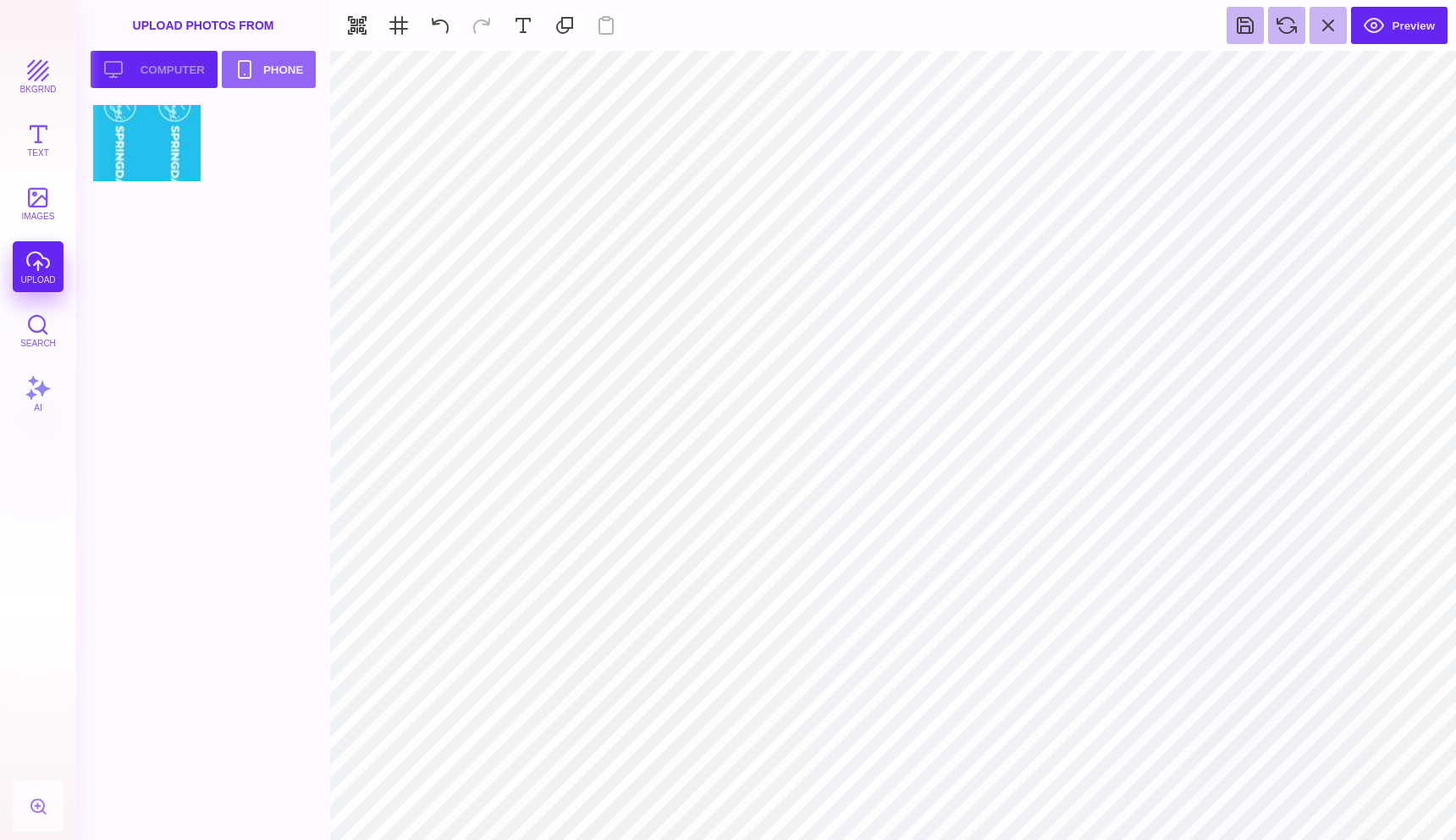
click at [188, 76] on button "Upload your artwork Computer" at bounding box center [154, 69] width 127 height 37
click at [273, 147] on div at bounding box center [257, 143] width 108 height 76
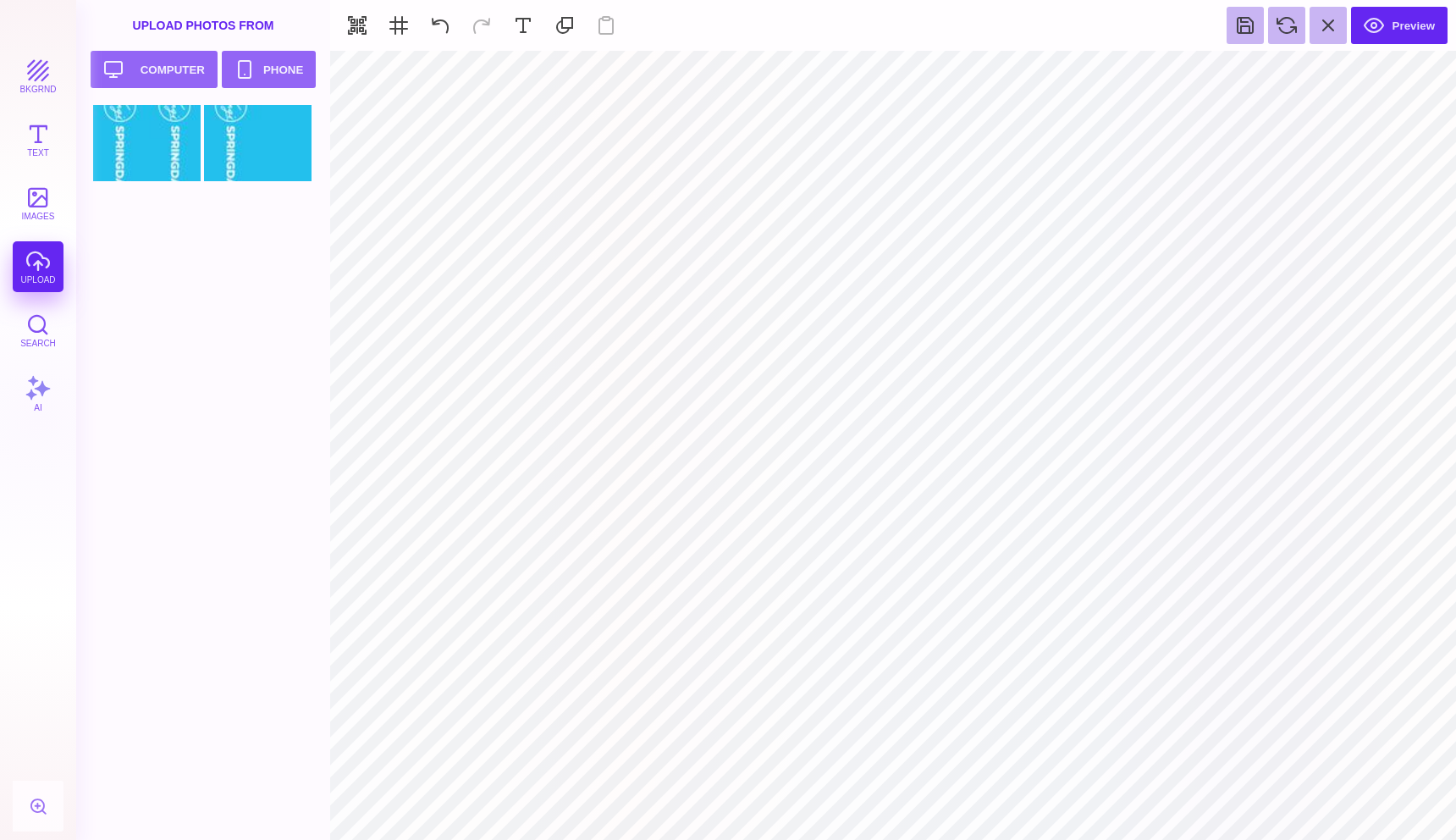
type input "#000000"
click at [1383, 25] on button "Preview" at bounding box center [1399, 25] width 97 height 37
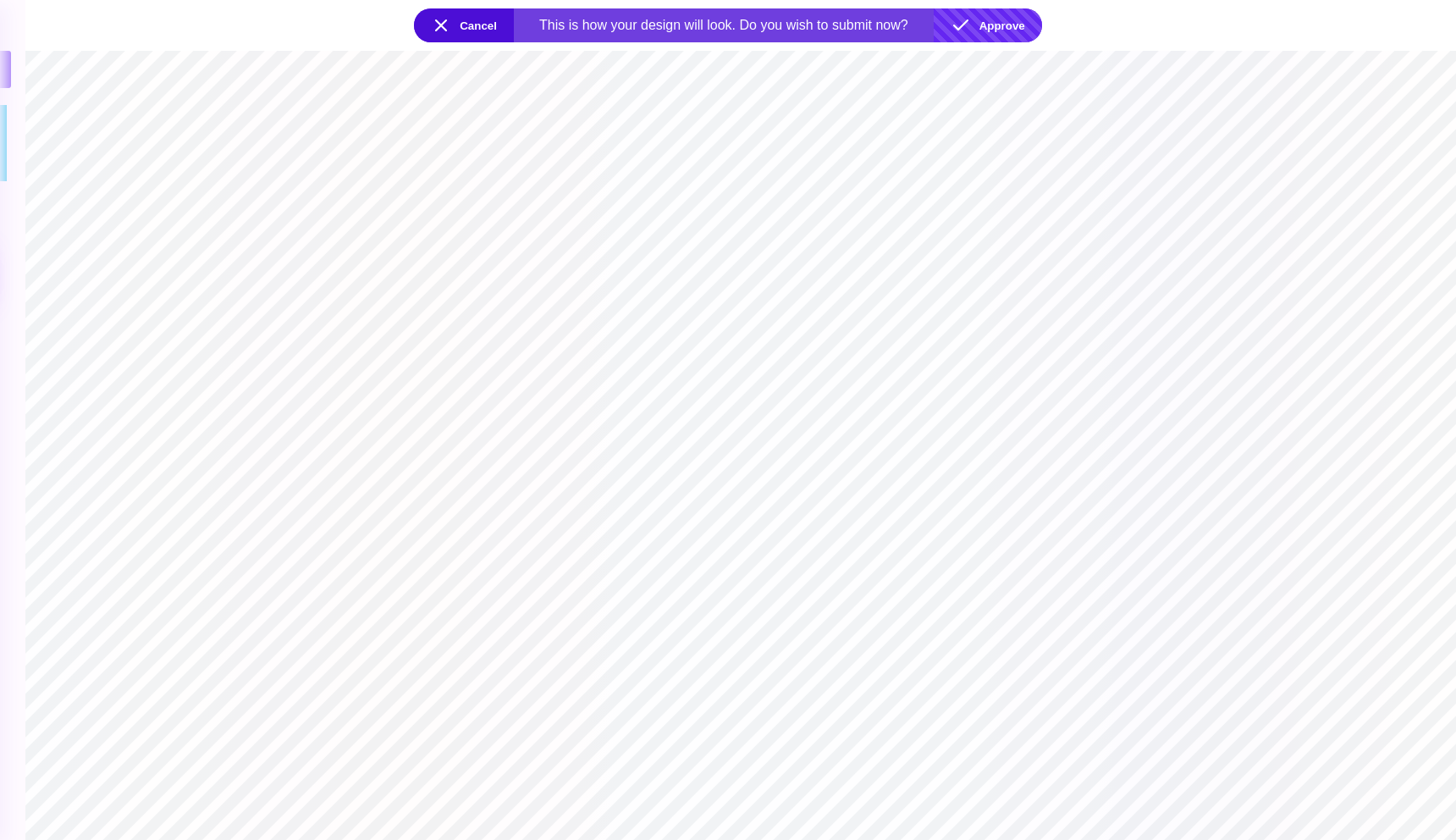
click at [995, 14] on button "Approve" at bounding box center [988, 25] width 108 height 34
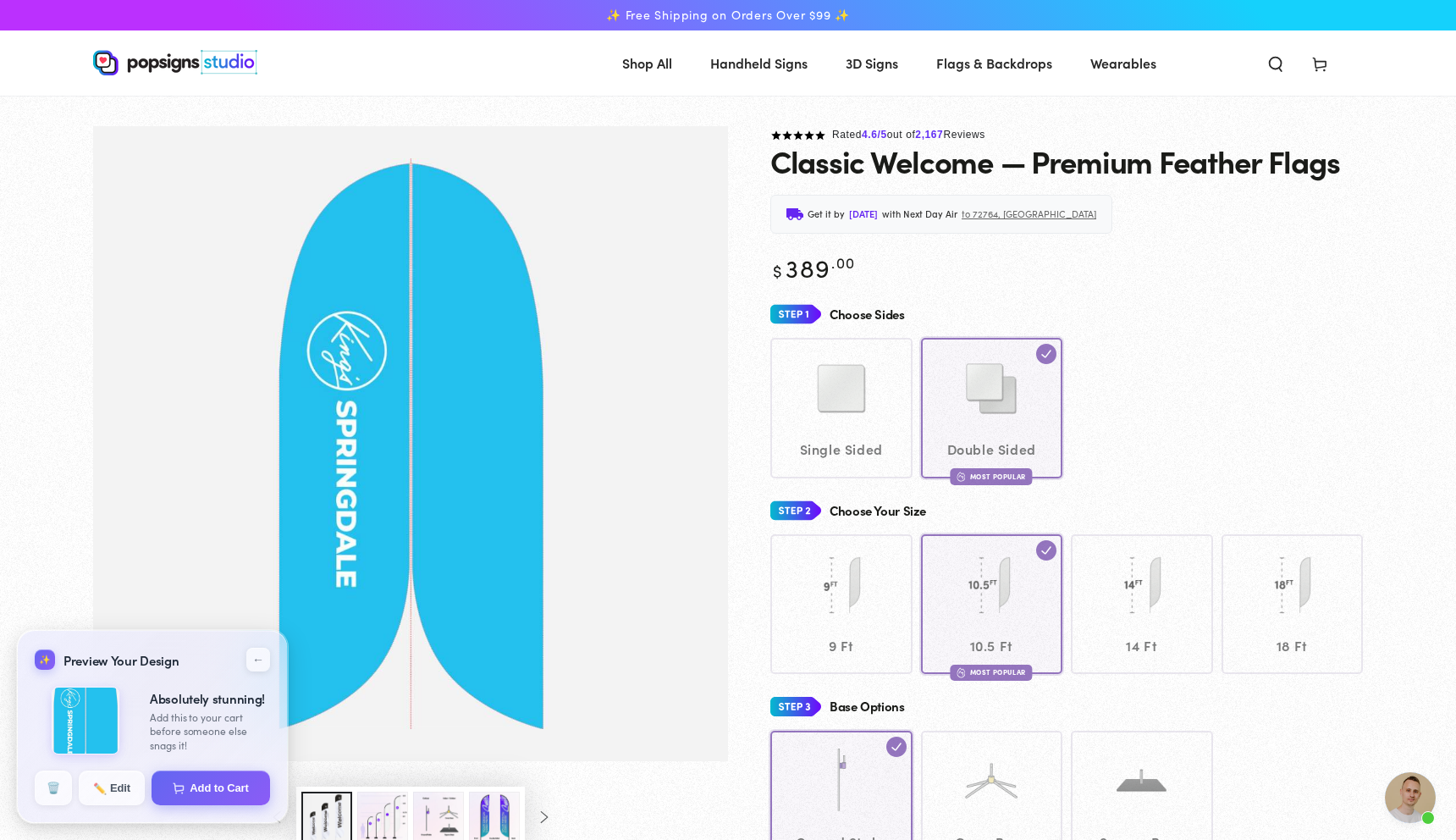
click at [854, 374] on div "Single Sided Double Sided Most Popular" at bounding box center [1067, 407] width 593 height 140
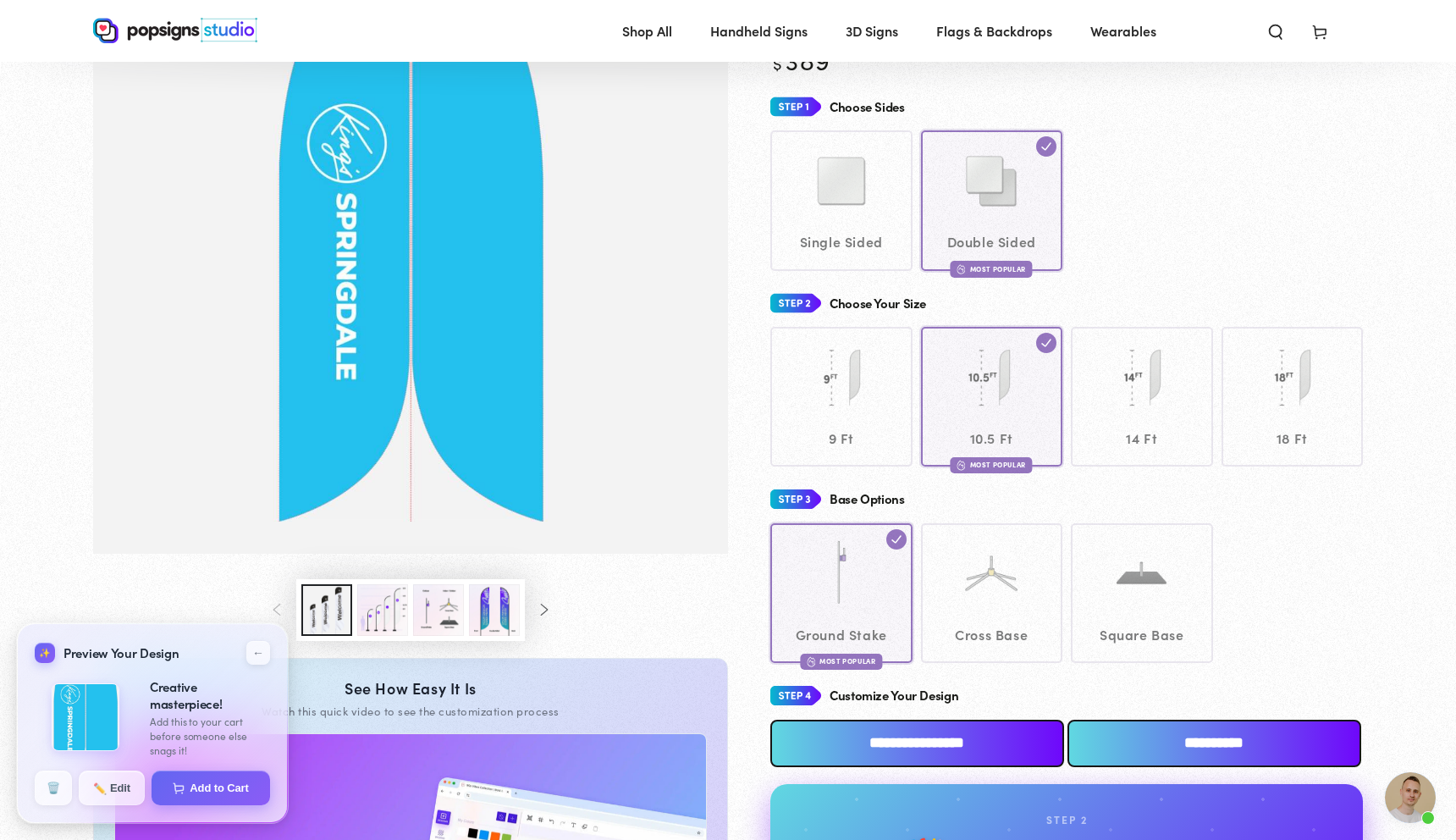
scroll to position [206, 0]
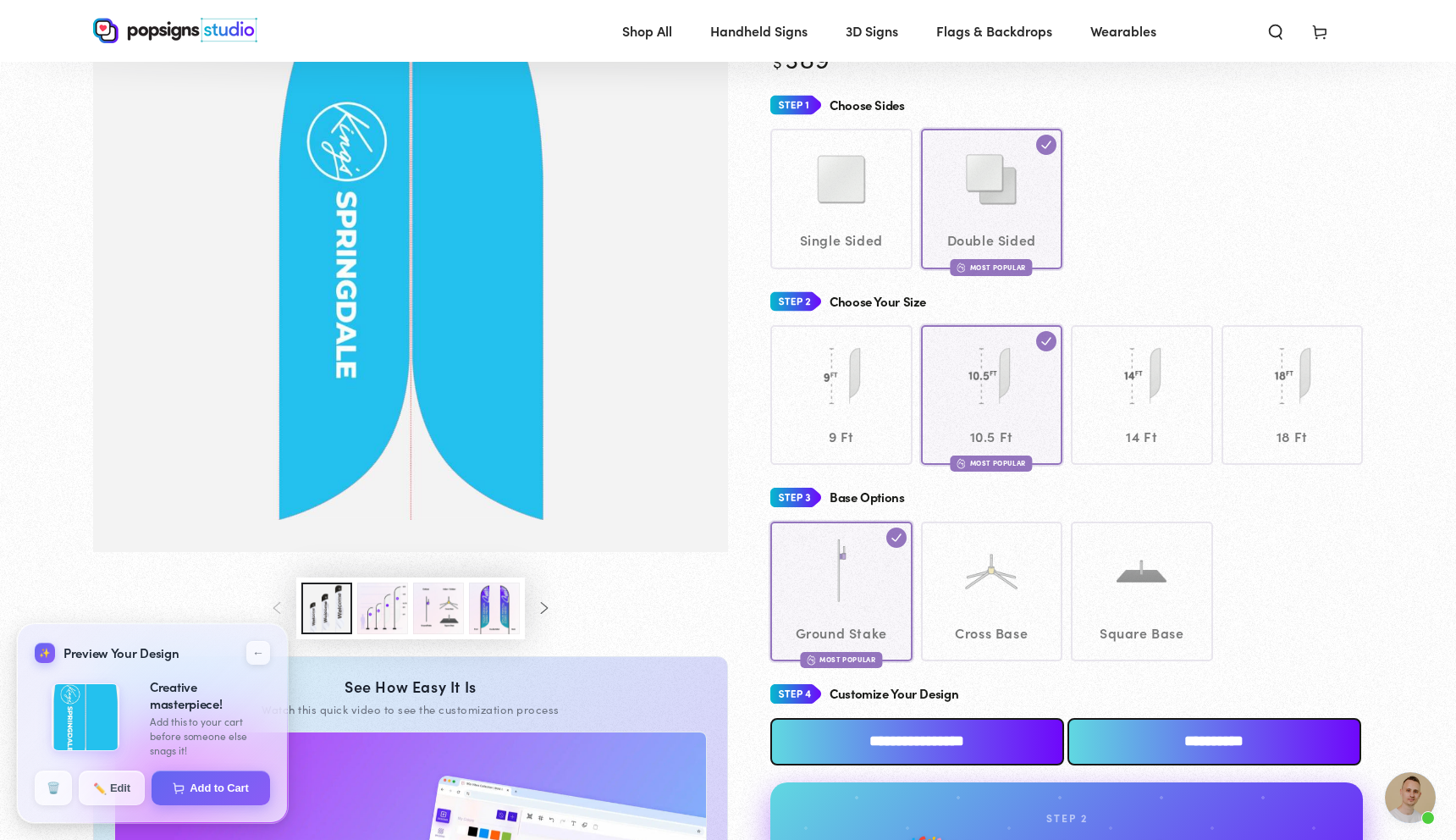
click at [475, 616] on button "Load image 4 in gallery view" at bounding box center [494, 608] width 51 height 52
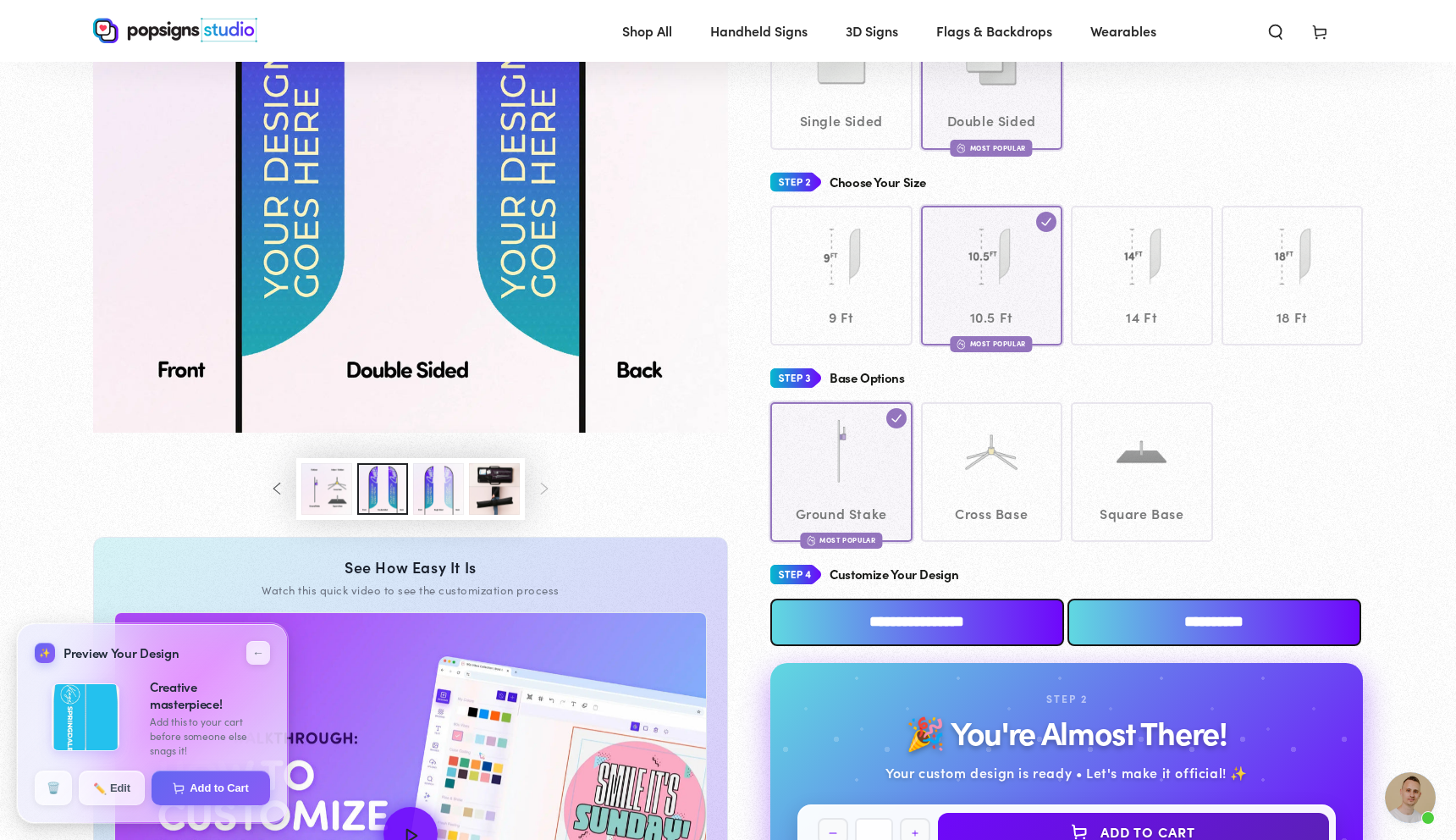
scroll to position [327, 0]
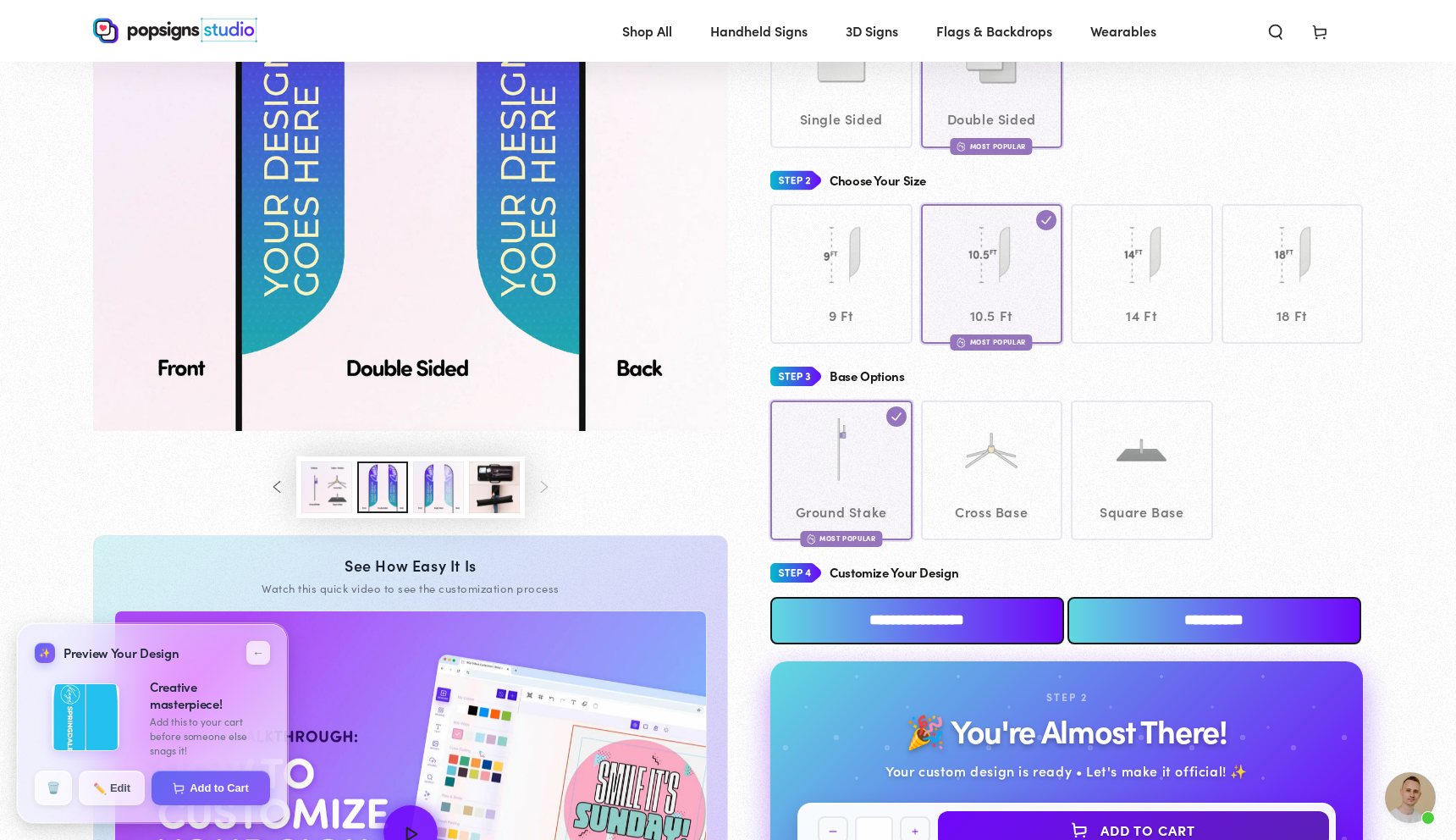
click at [502, 474] on button "Load image 6 in gallery view" at bounding box center [494, 487] width 51 height 52
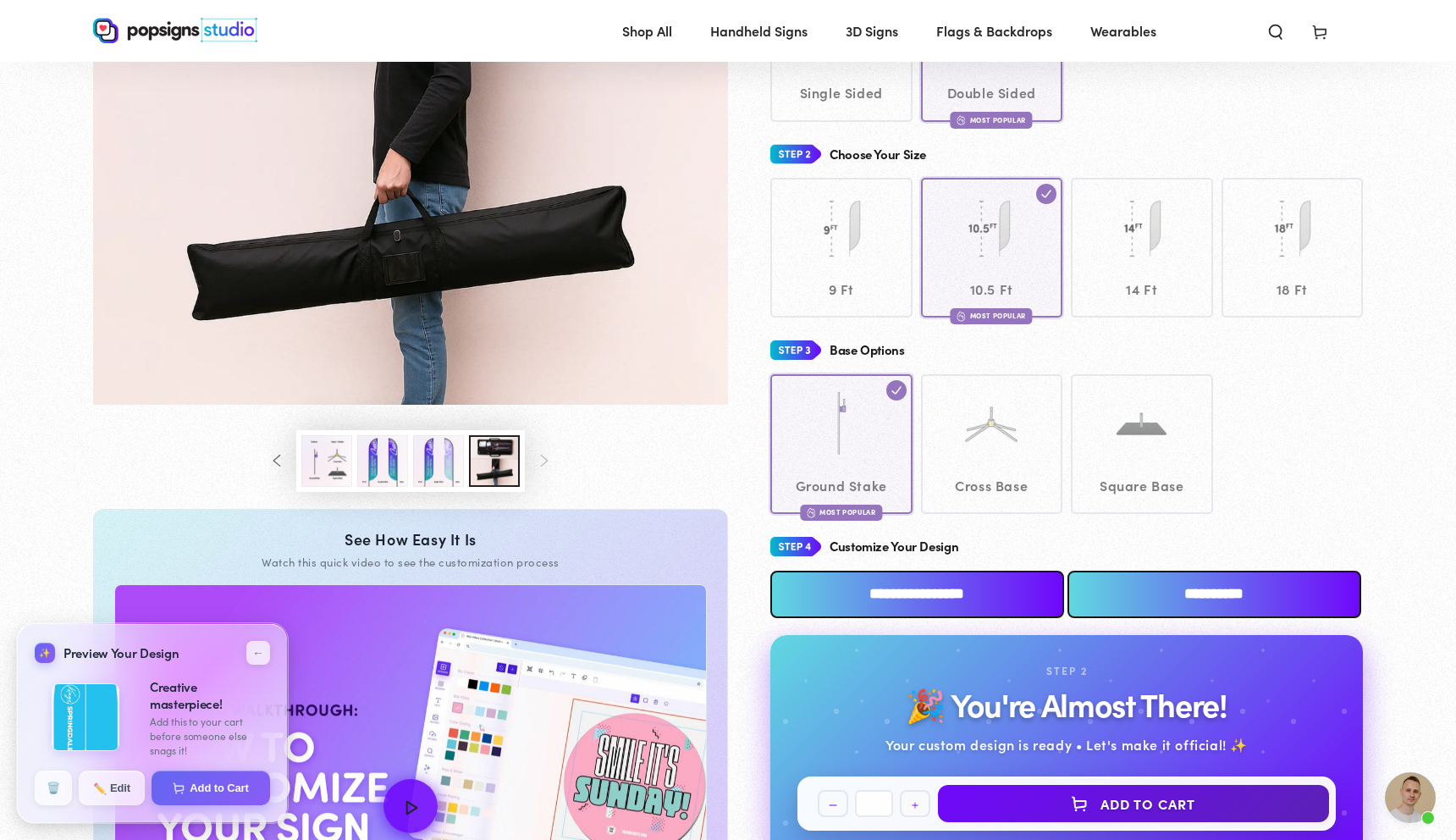
scroll to position [0, 0]
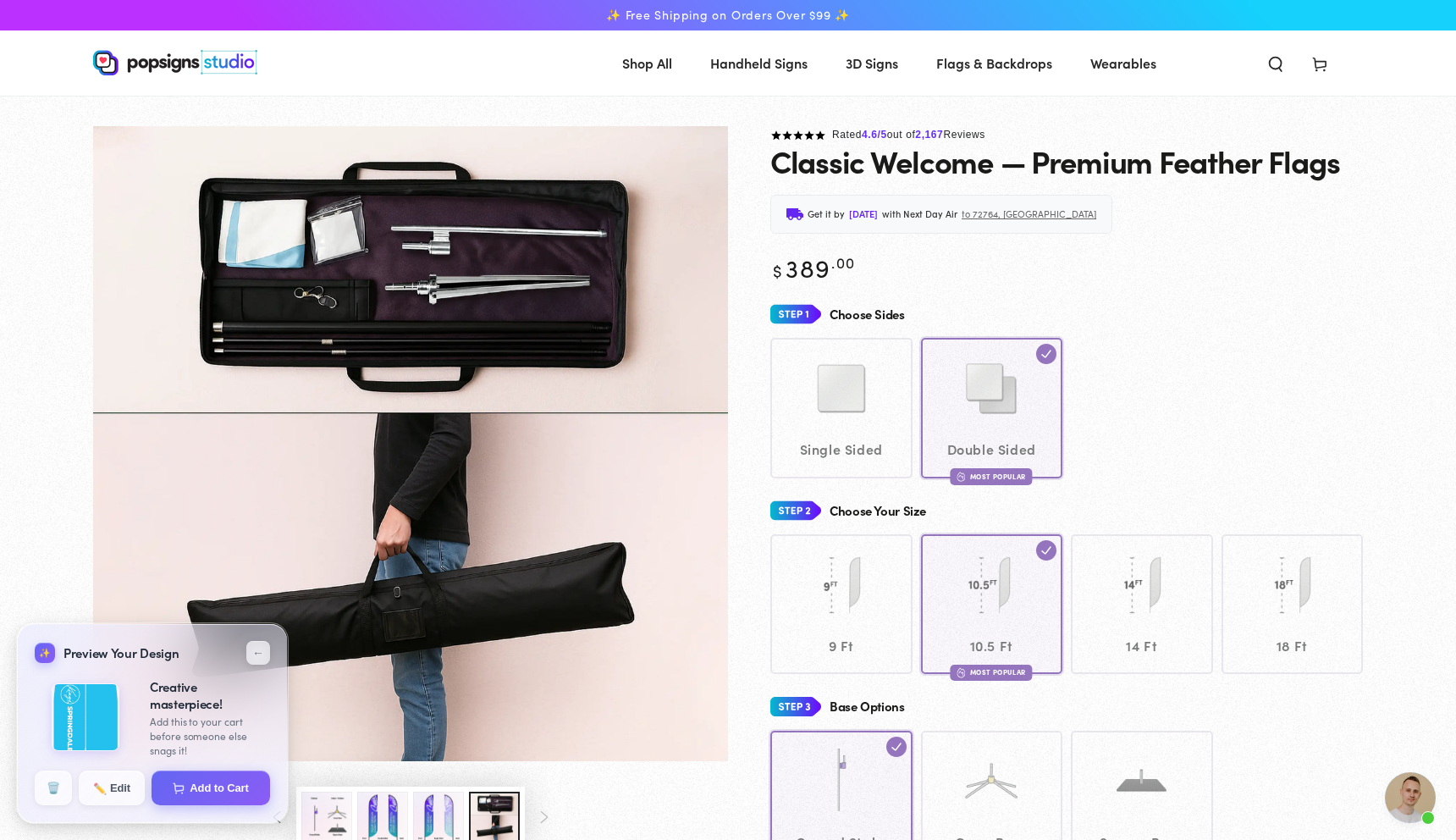
click at [879, 58] on span "3D Signs" at bounding box center [872, 63] width 52 height 25
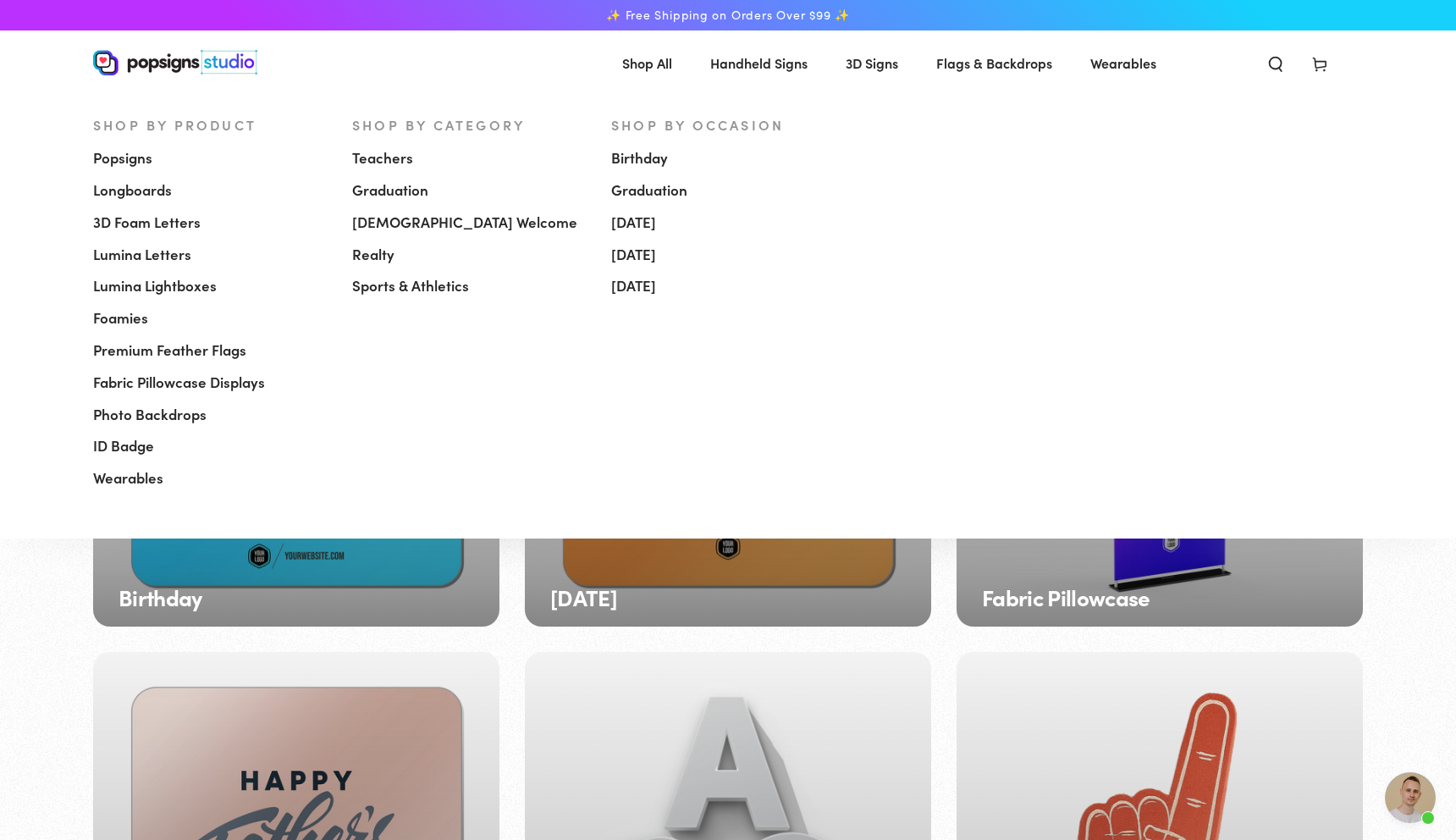
click at [134, 443] on span "ID Badge" at bounding box center [124, 446] width 61 height 20
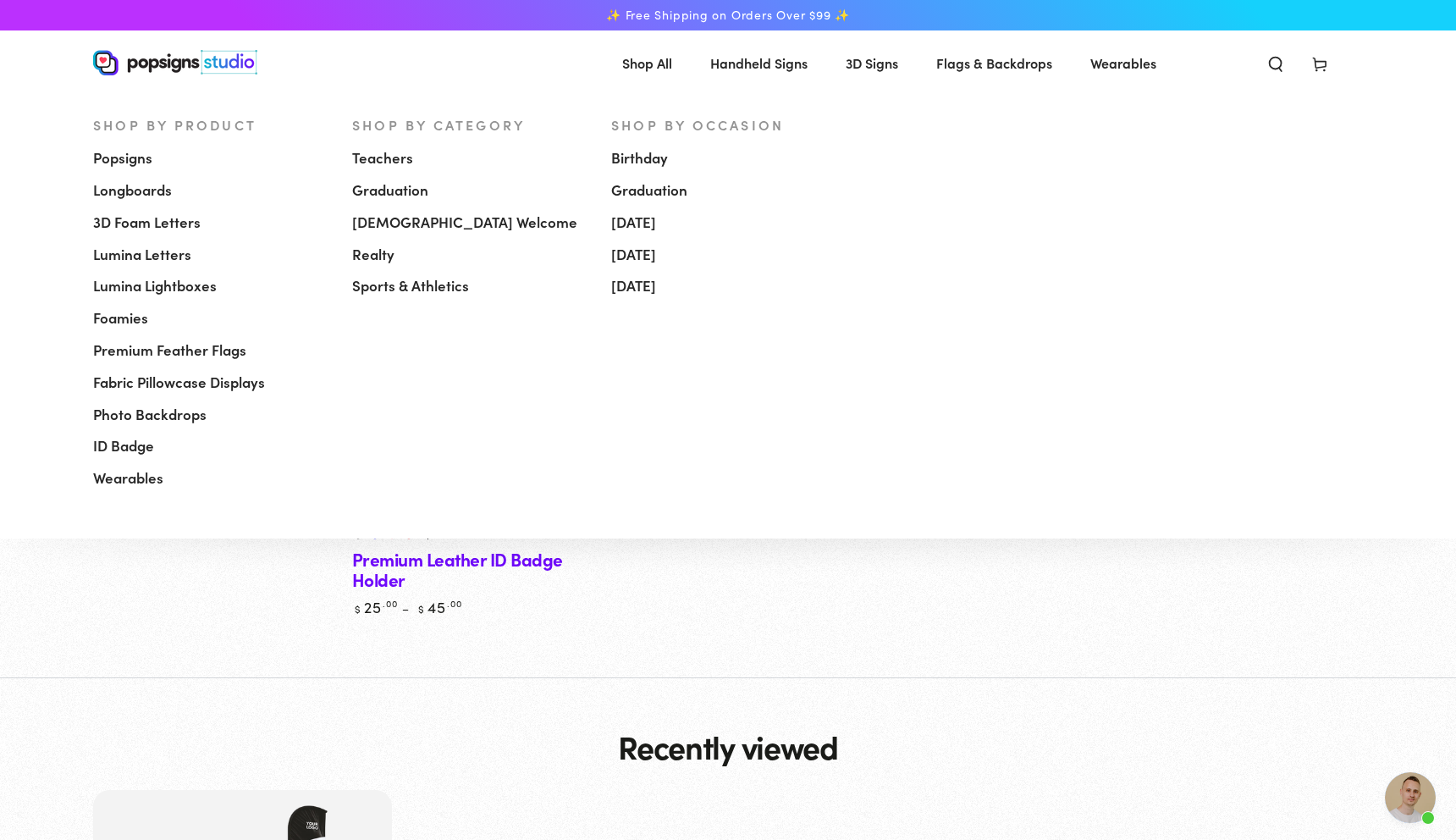
click at [205, 379] on span "Fabric Pillowcase Displays" at bounding box center [179, 383] width 172 height 20
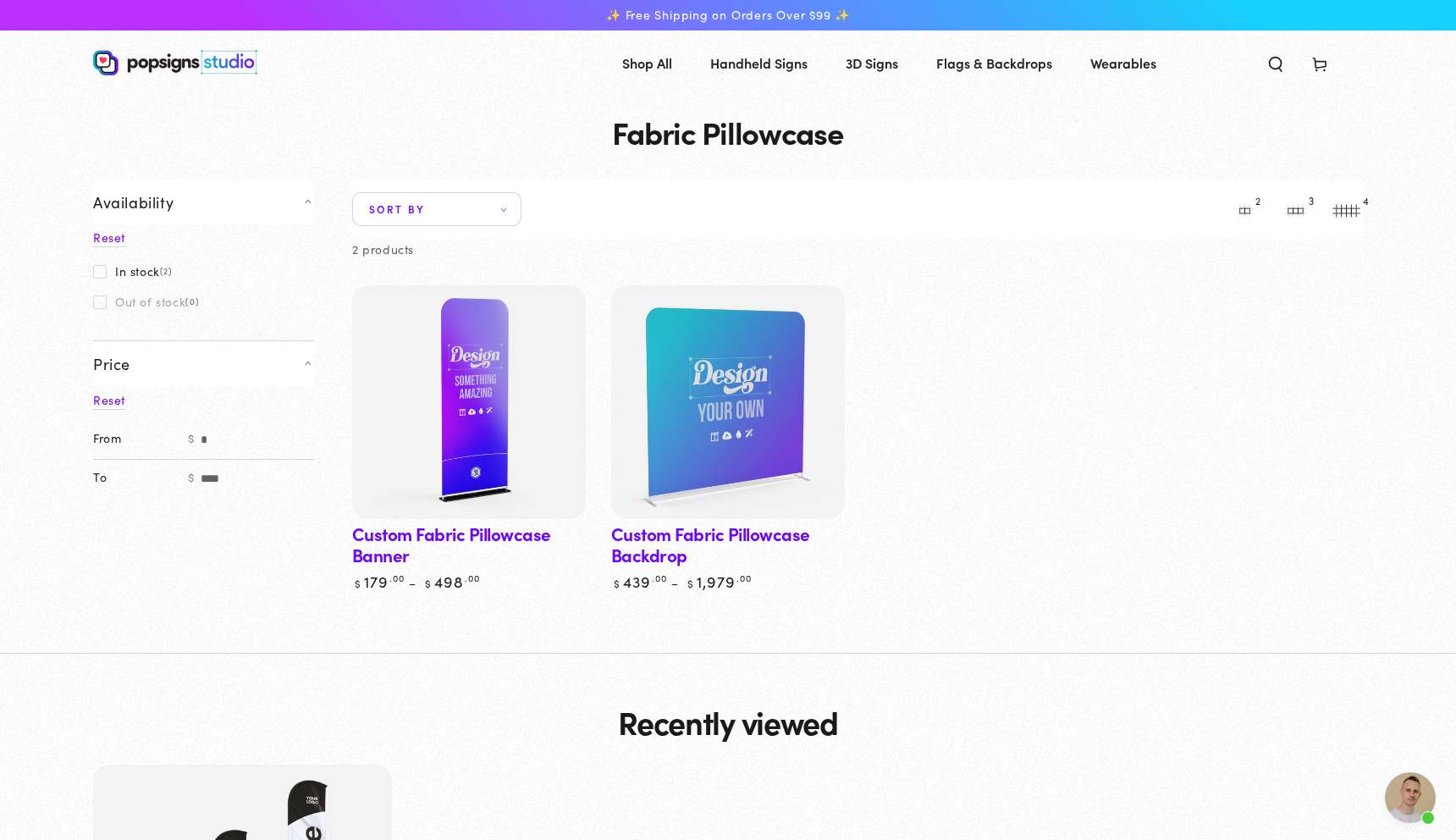
click at [493, 489] on img at bounding box center [469, 402] width 240 height 240
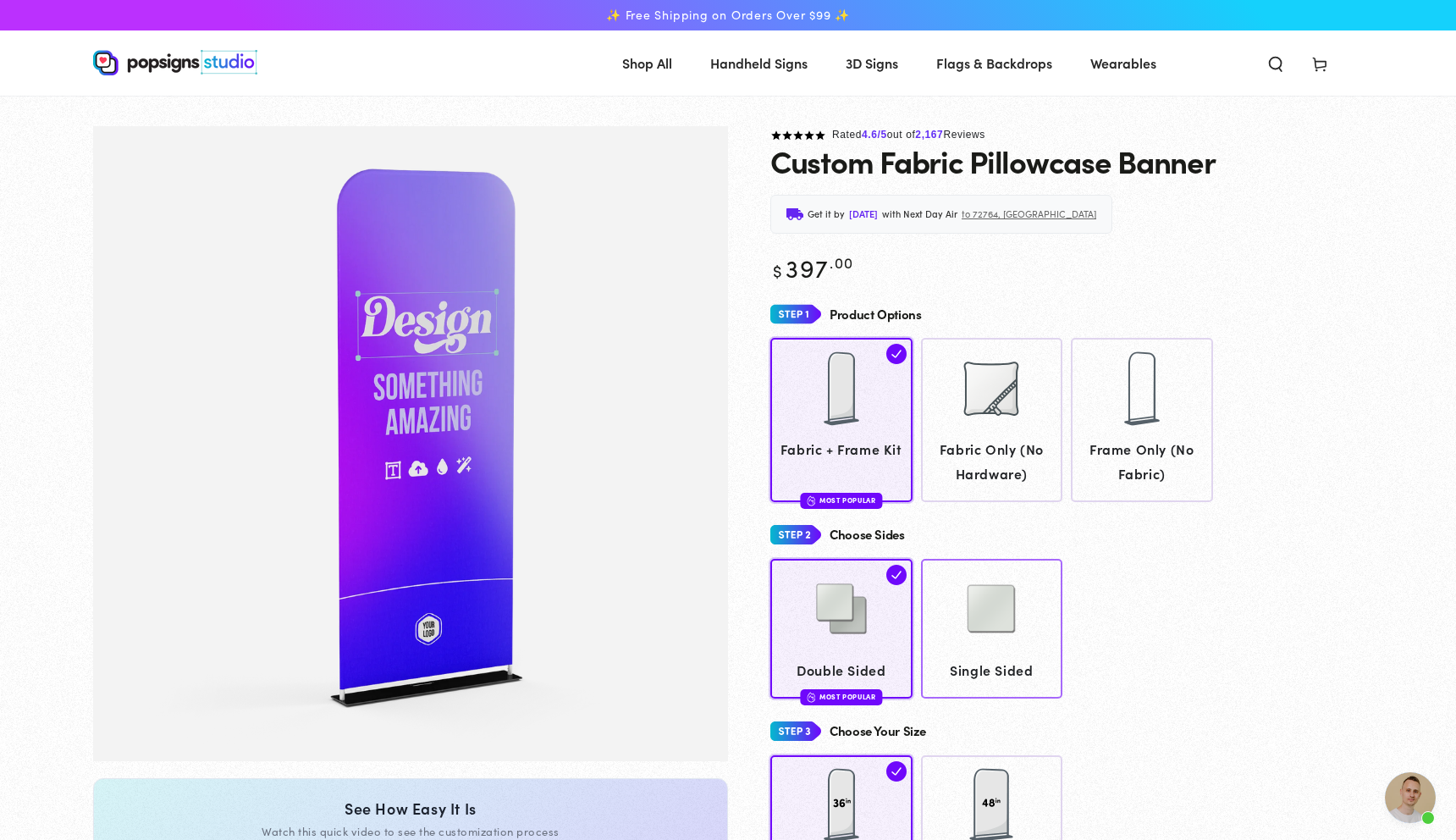
click at [984, 648] on img at bounding box center [991, 609] width 85 height 85
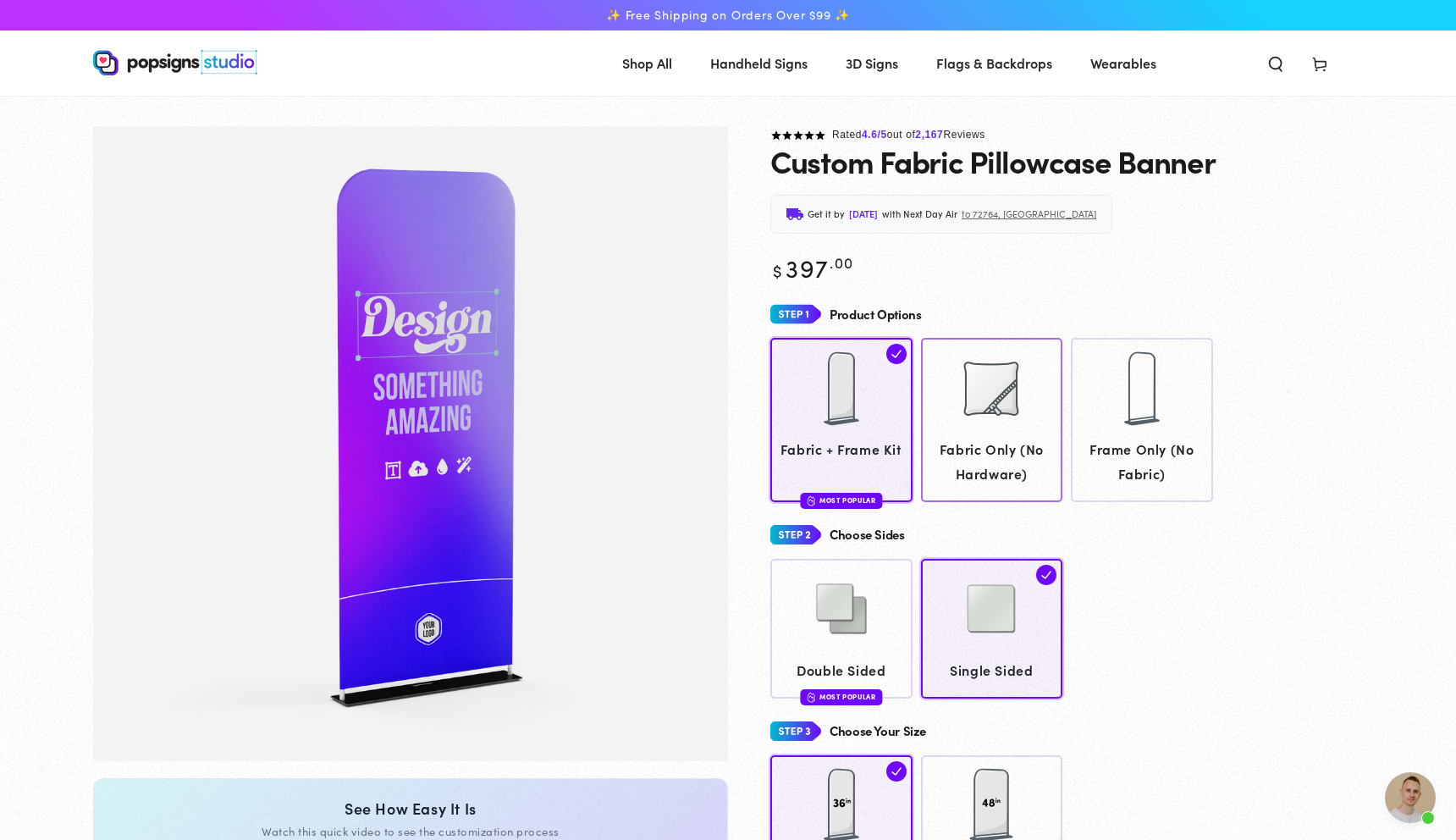
click at [974, 413] on div at bounding box center [991, 389] width 85 height 85
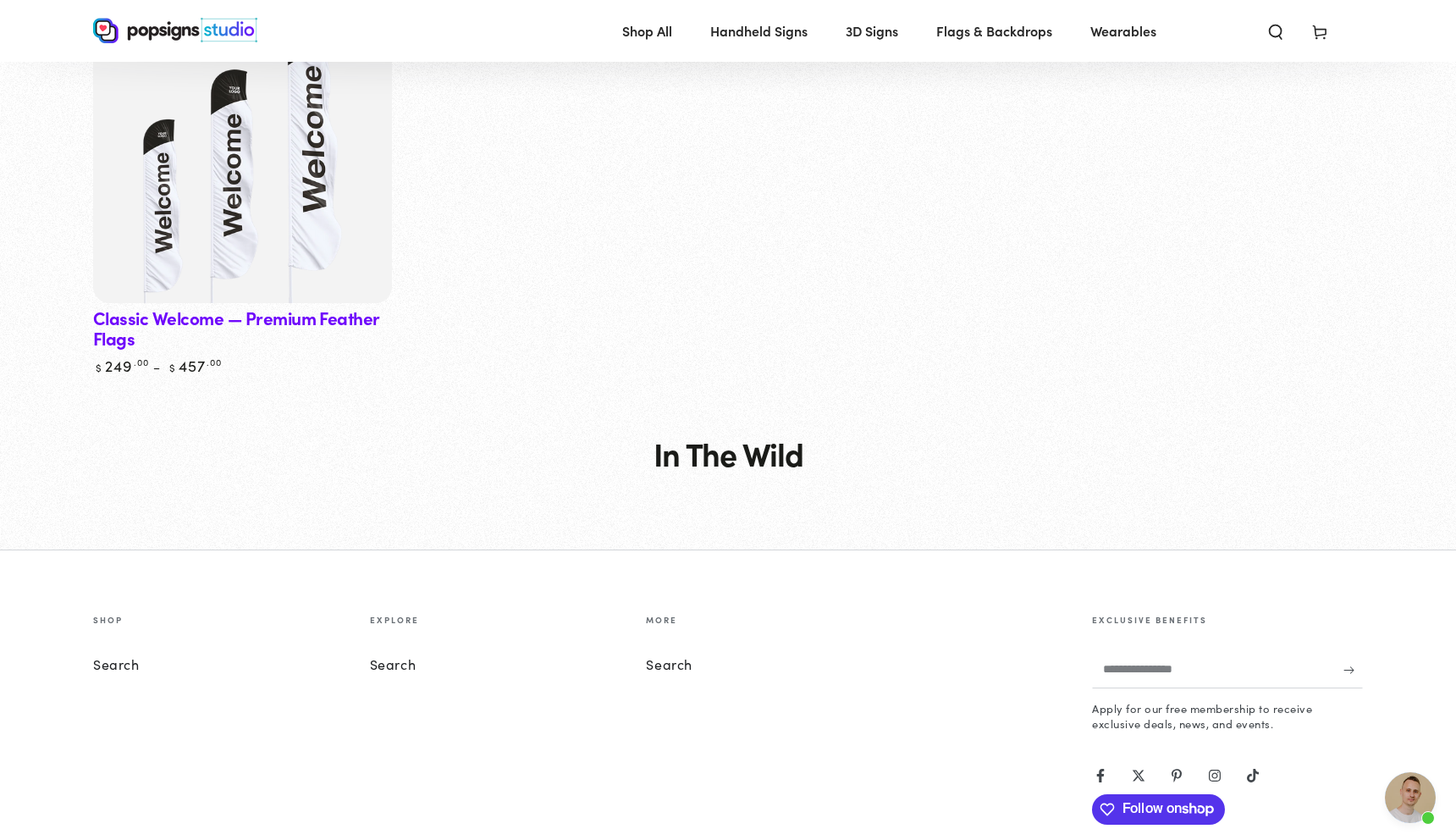
scroll to position [3242, 0]
